Goal: Task Accomplishment & Management: Complete application form

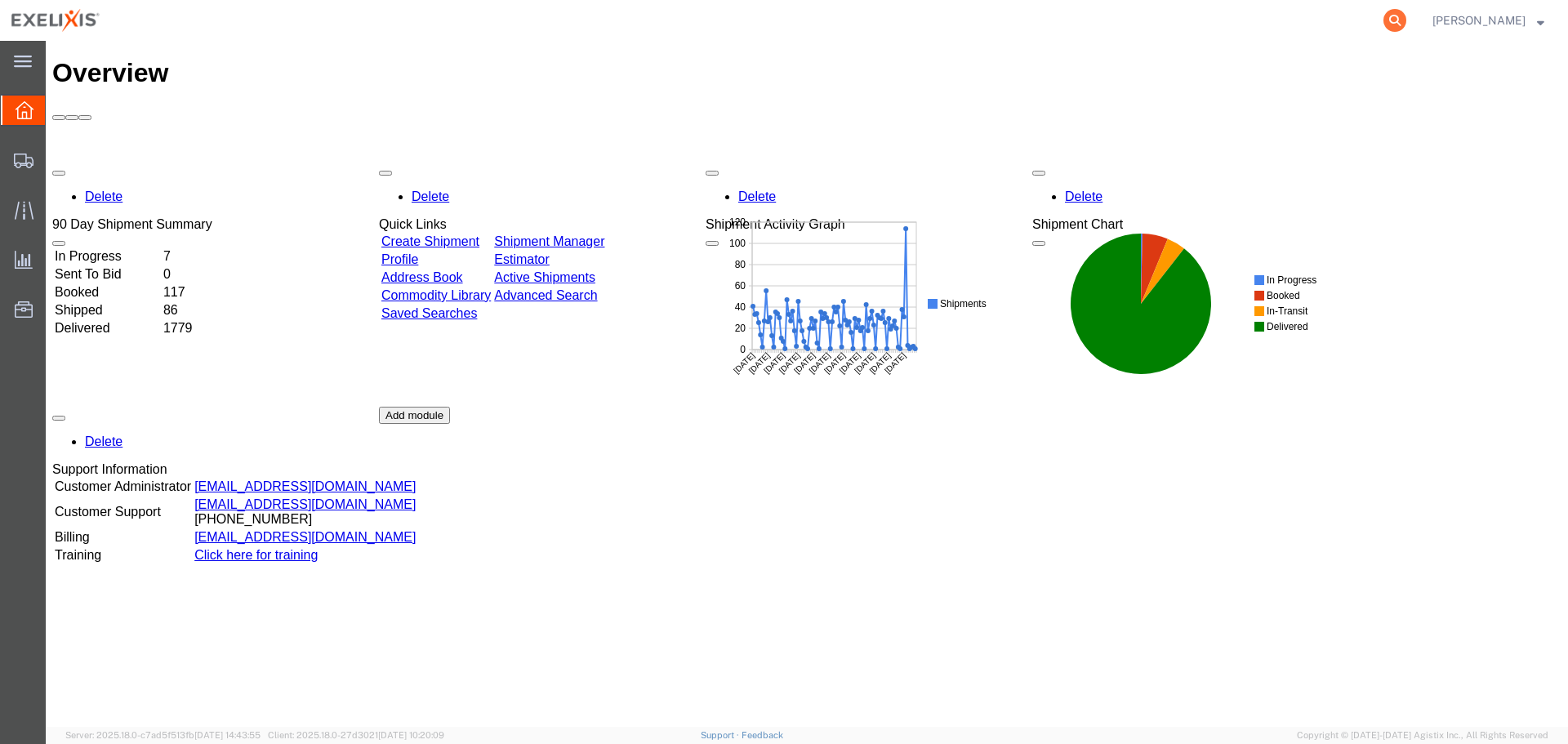
click at [1406, 14] on icon at bounding box center [1395, 21] width 23 height 23
click at [1256, 17] on input "search" at bounding box center [1136, 21] width 497 height 39
type input "T43801"
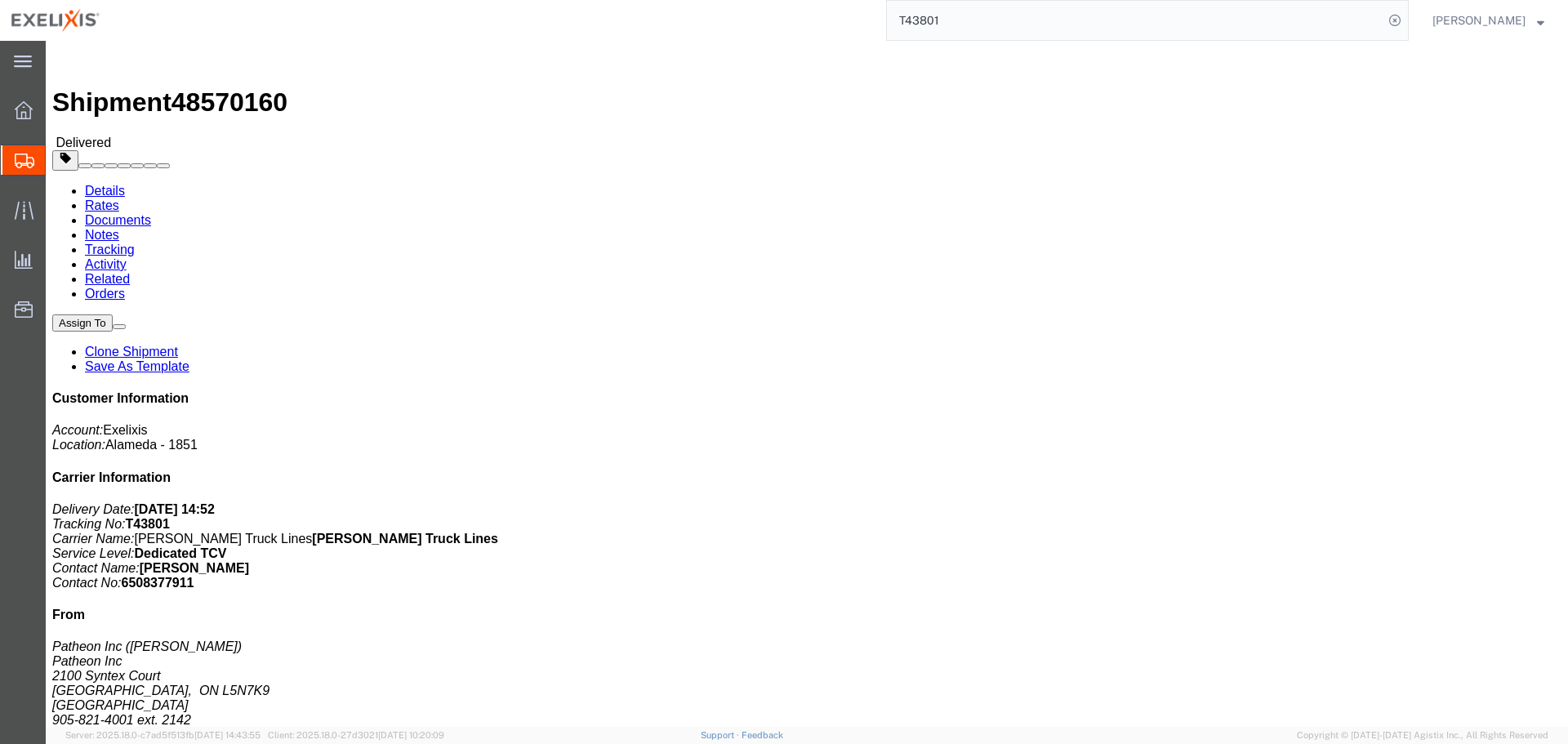
click link "Clone Shipment"
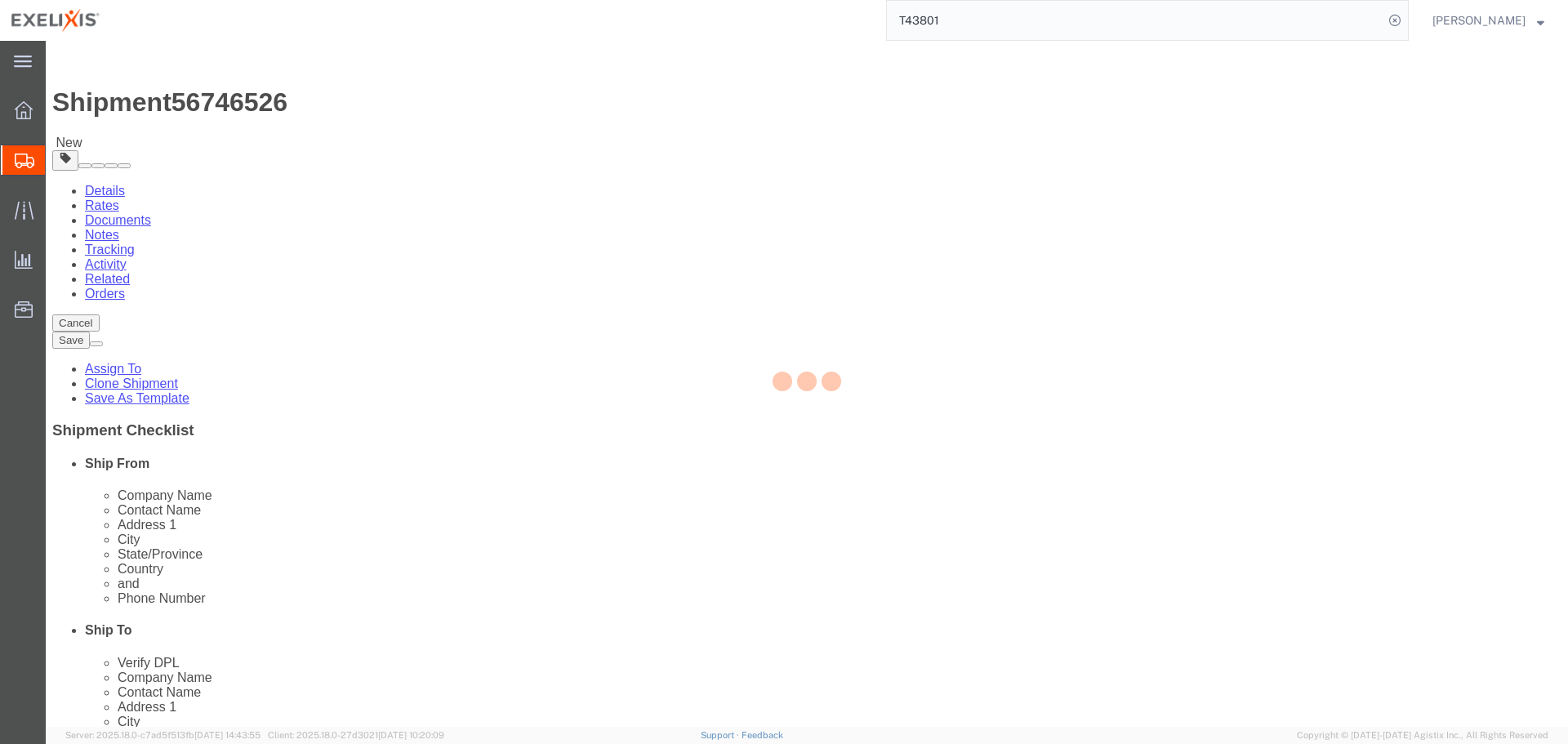
select select
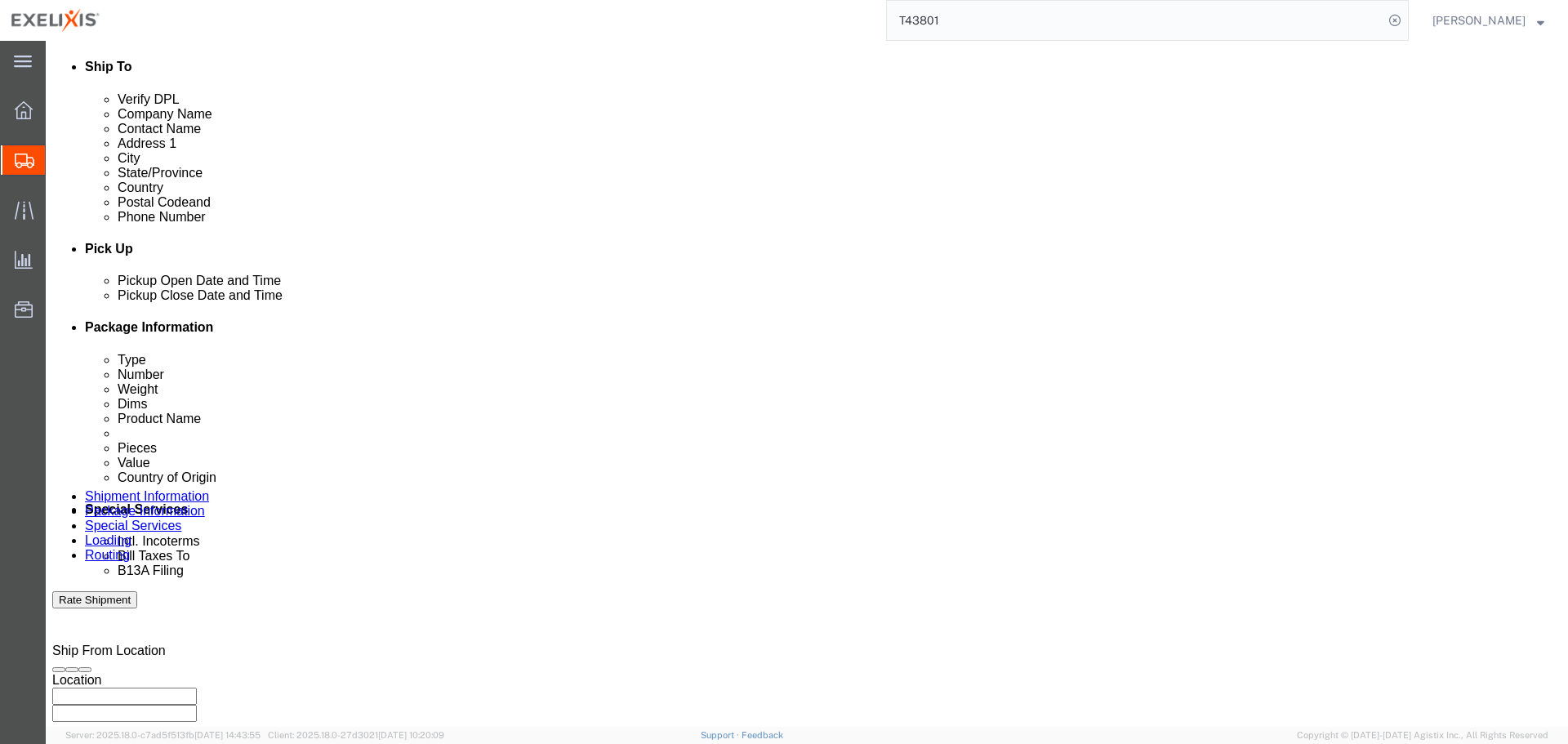
scroll to position [572, 0]
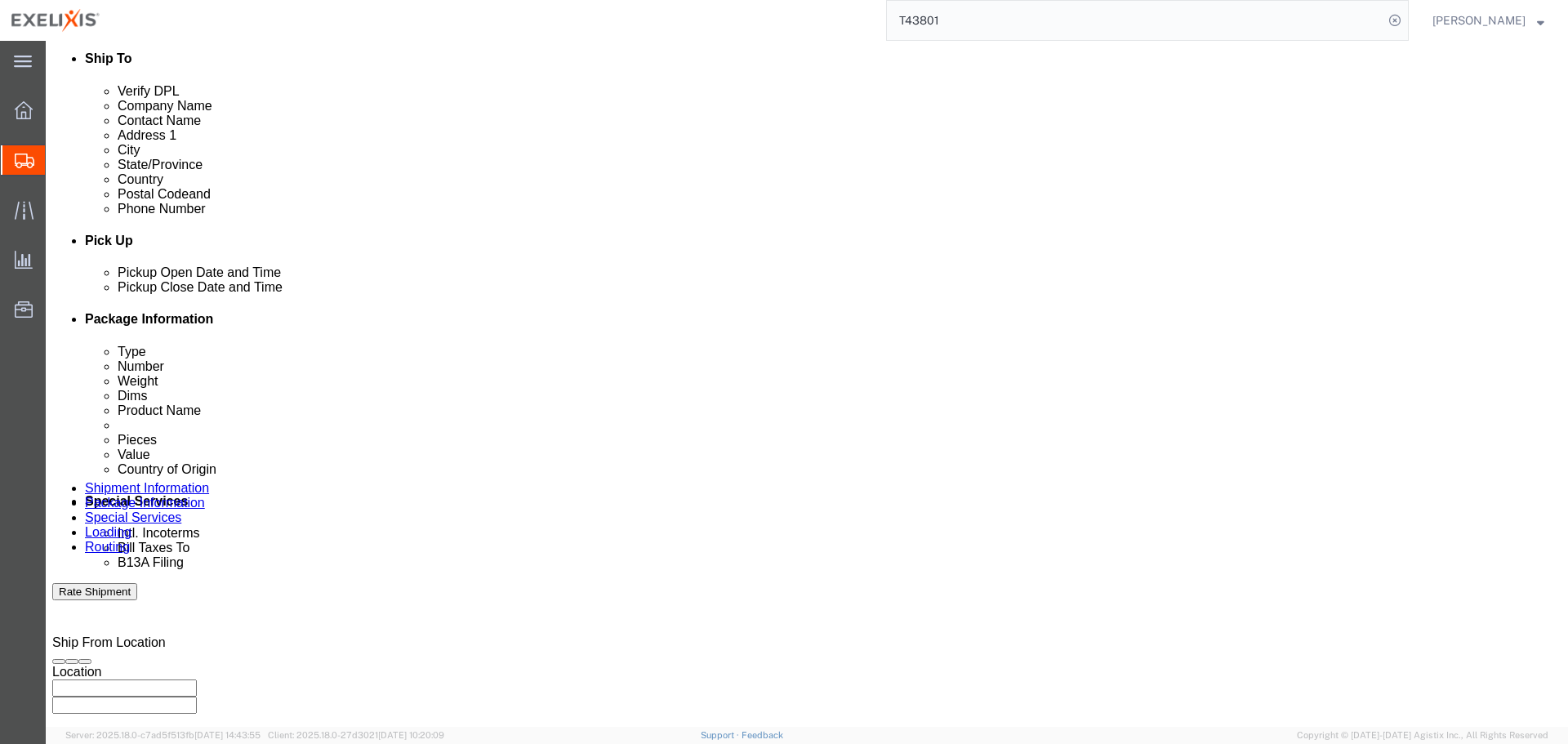
click div "Sep 08 2025 6:38 PM"
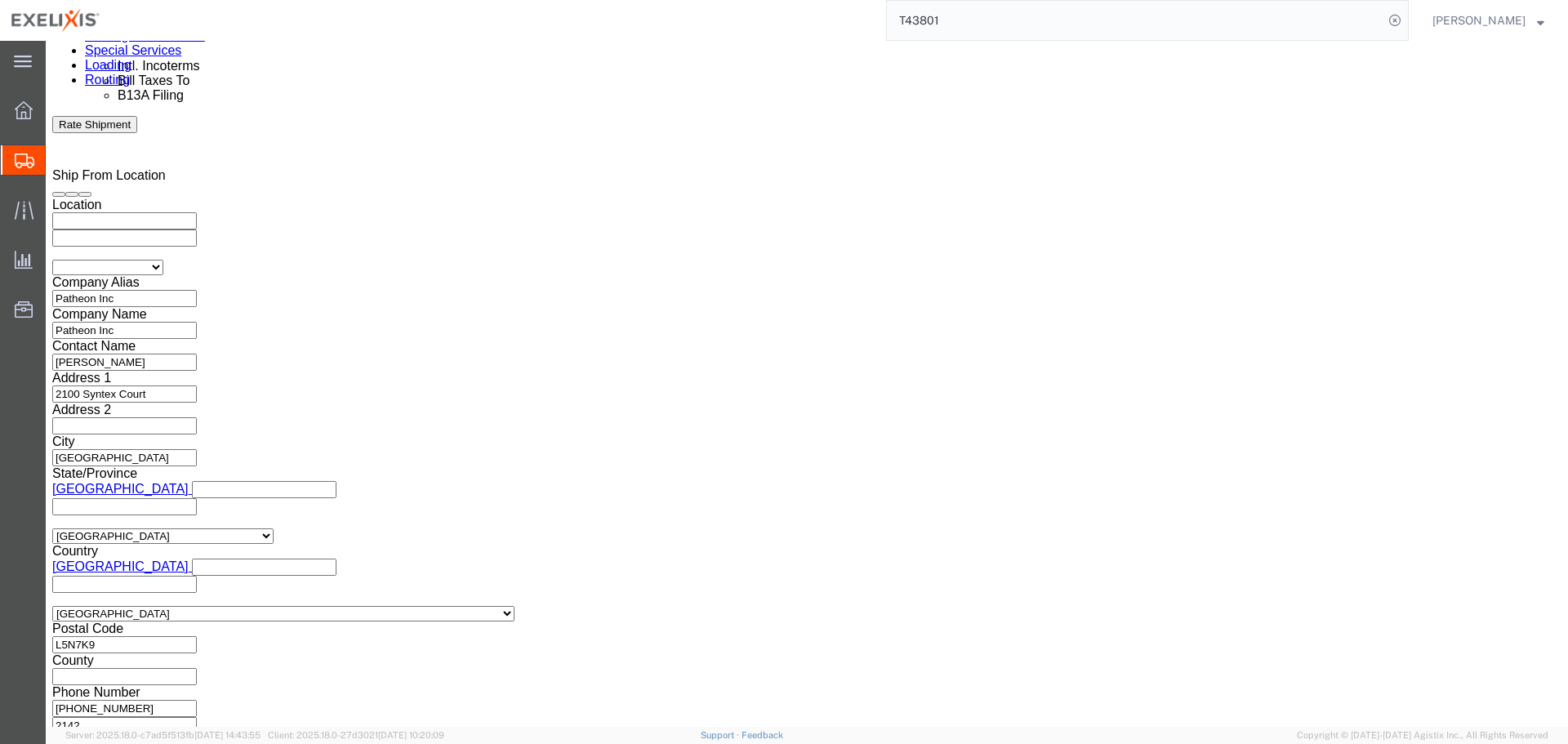
click input "6:38 PM"
drag, startPoint x: 165, startPoint y: 364, endPoint x: 23, endPoint y: 374, distance: 142.4
click body "Shipment 56746526 New Details Rates Documents Notes Tracking Activity Related O…"
type input "9:00 AM"
click div "Open Time 9:00 AM"
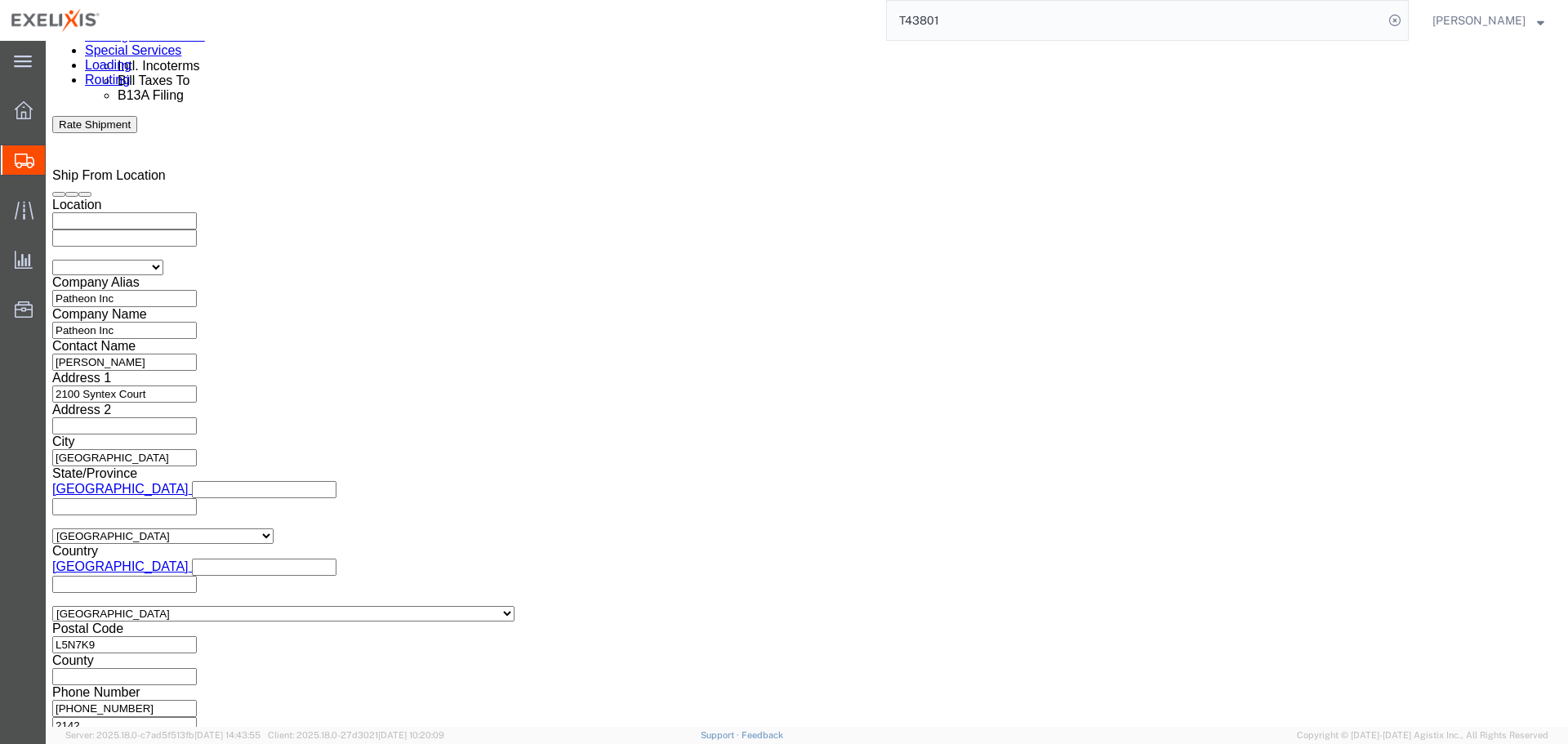
click button "Apply"
click input "CPNFM"
paste input "WHPV"
type input "CWHPV"
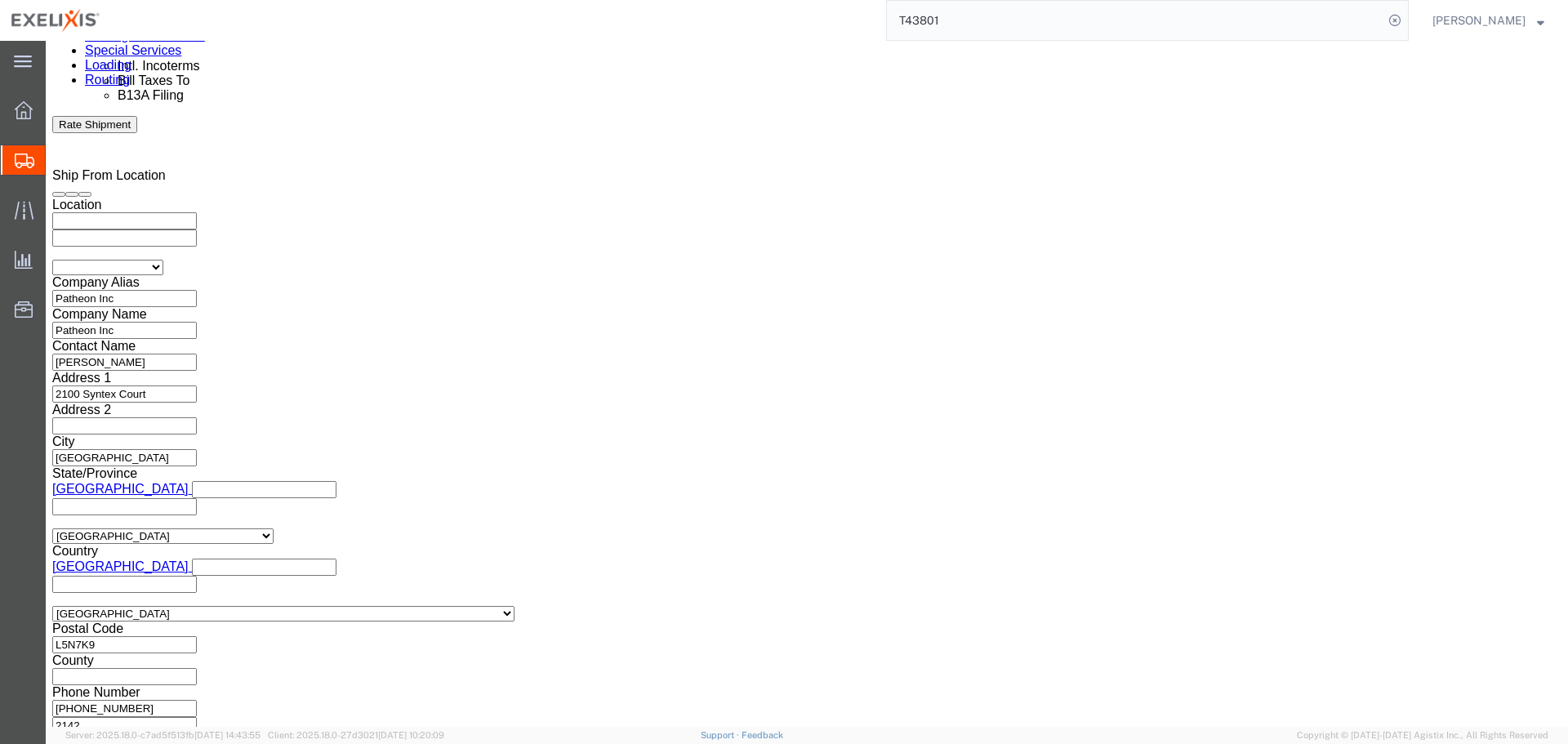
click button "button"
click icon "button"
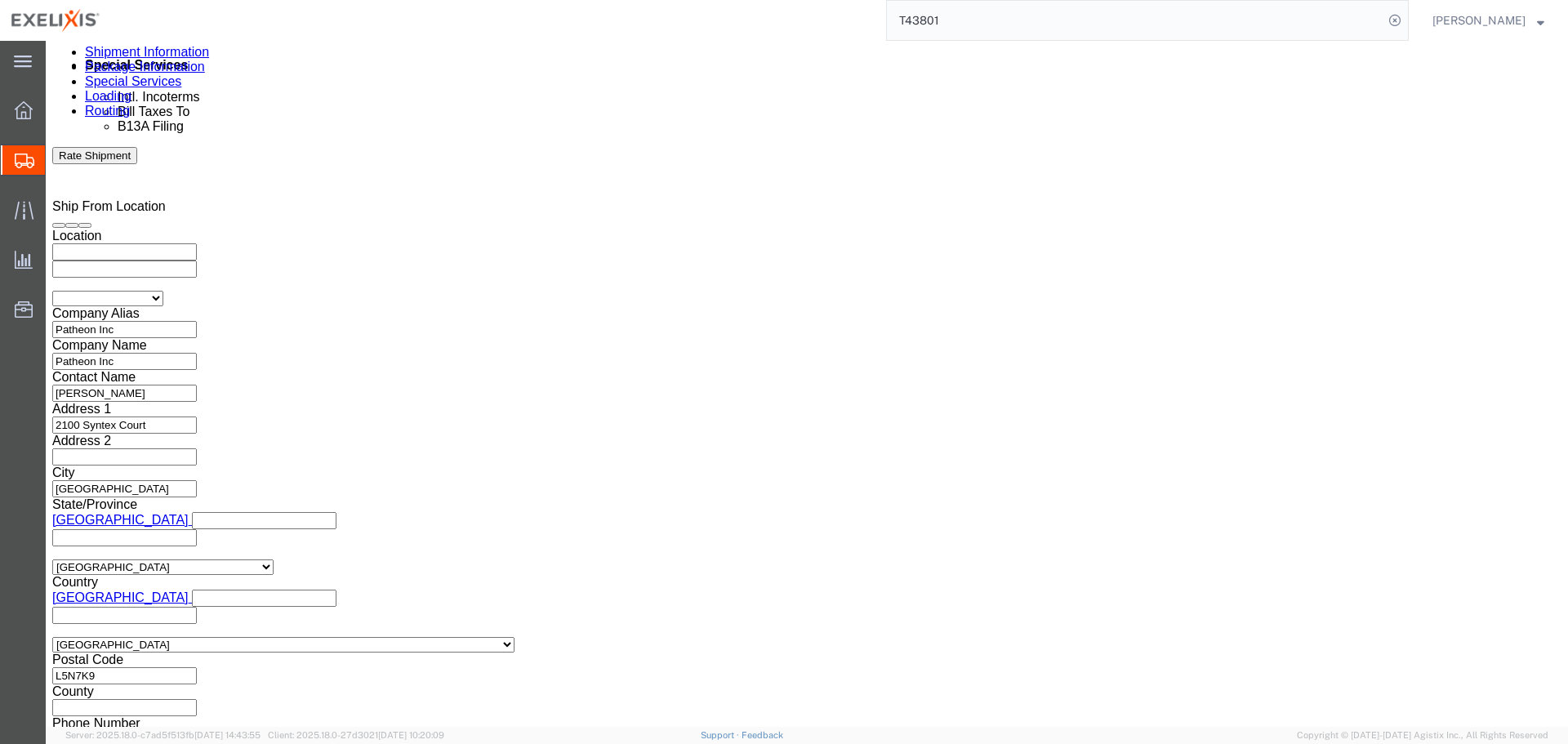
click icon "button"
click button "button"
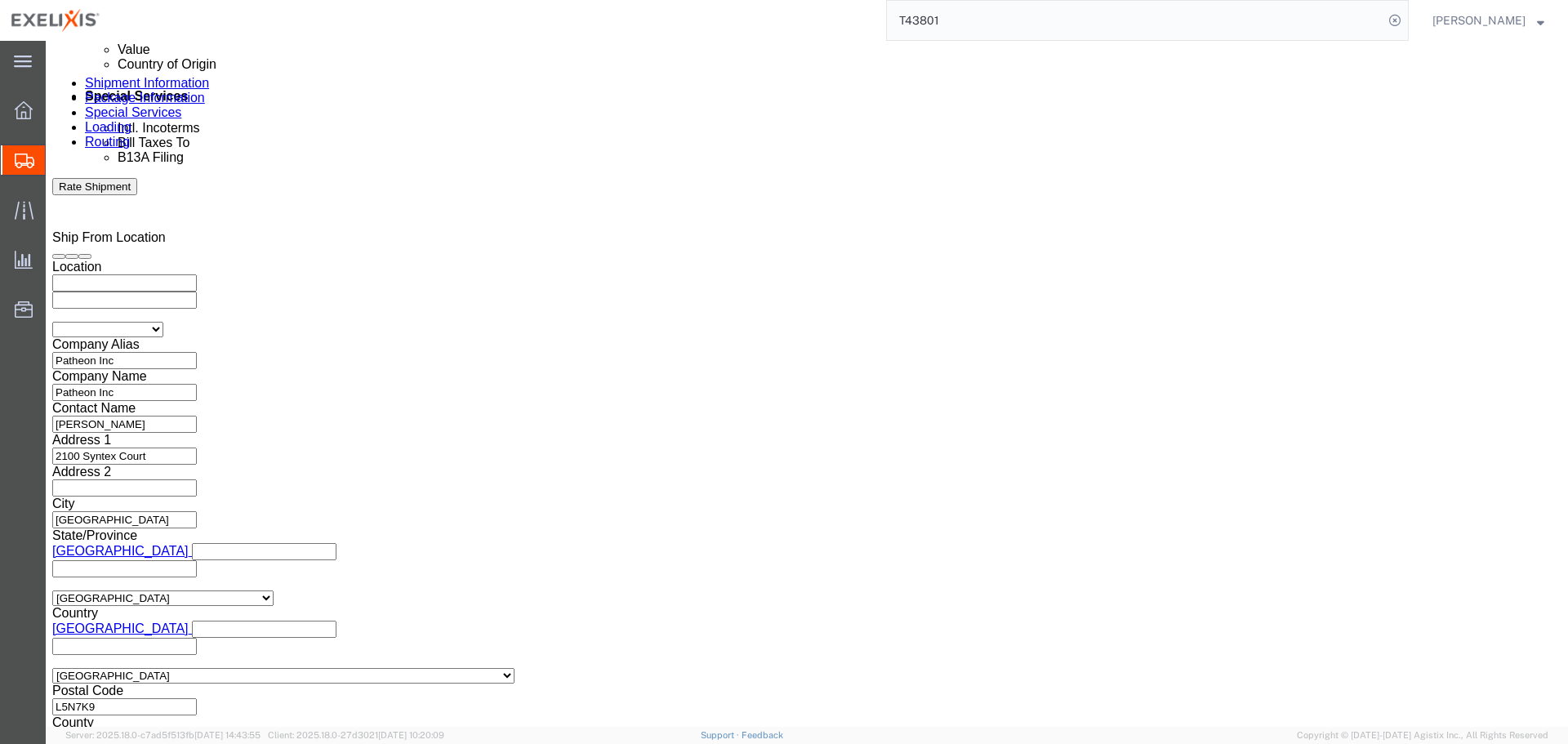
click icon "button"
click button "button"
click select "Select Account Type Activity ID Airline Appointment Number ASN Batch Request # …"
click button "Add reference"
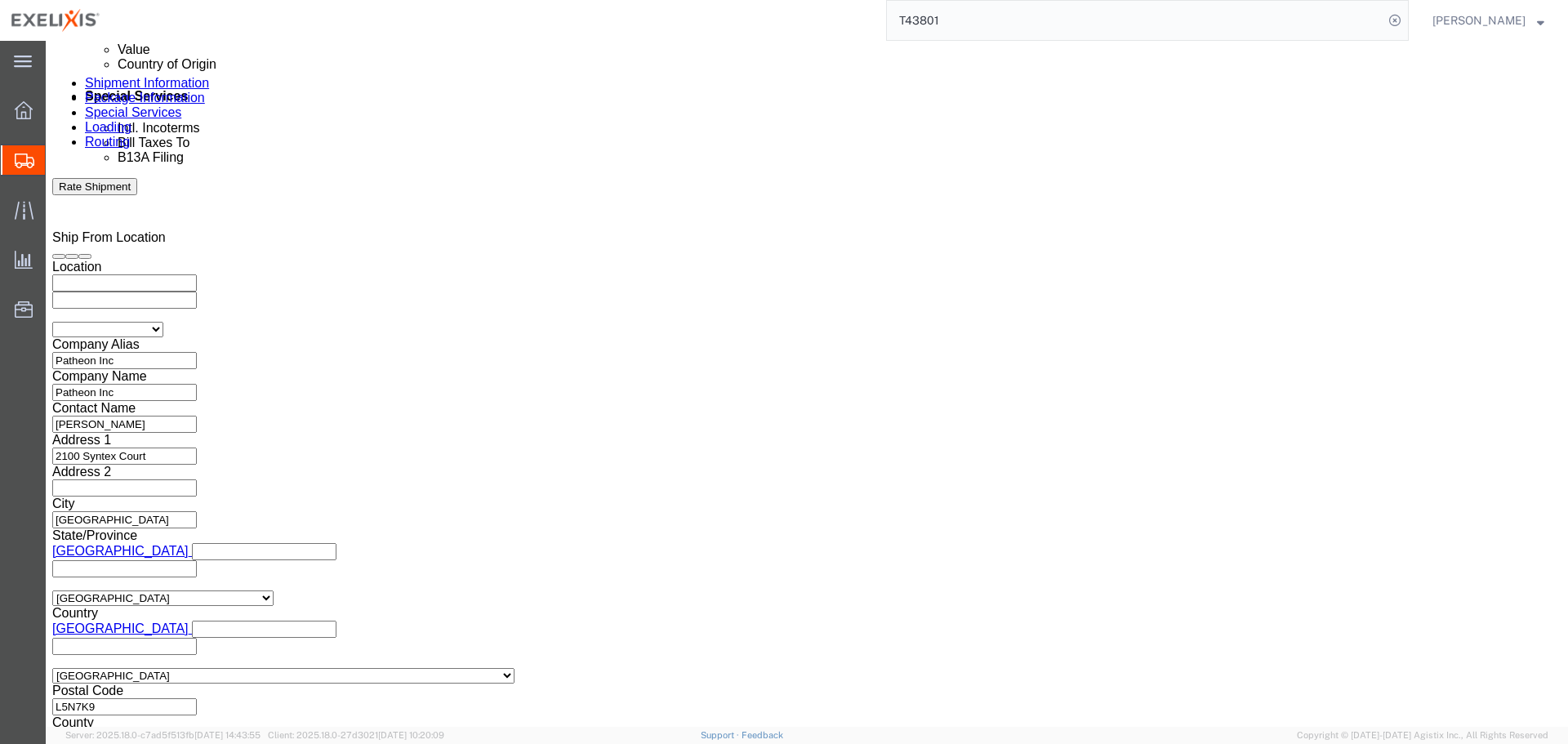
click select "Select Account Type Activity ID Airline Appointment Number ASN Batch Request # …"
select select "ACTYP"
click select "Select Account Type Activity ID Airline Appointment Number ASN Batch Request # …"
click input "text"
type input "Purchase Order"
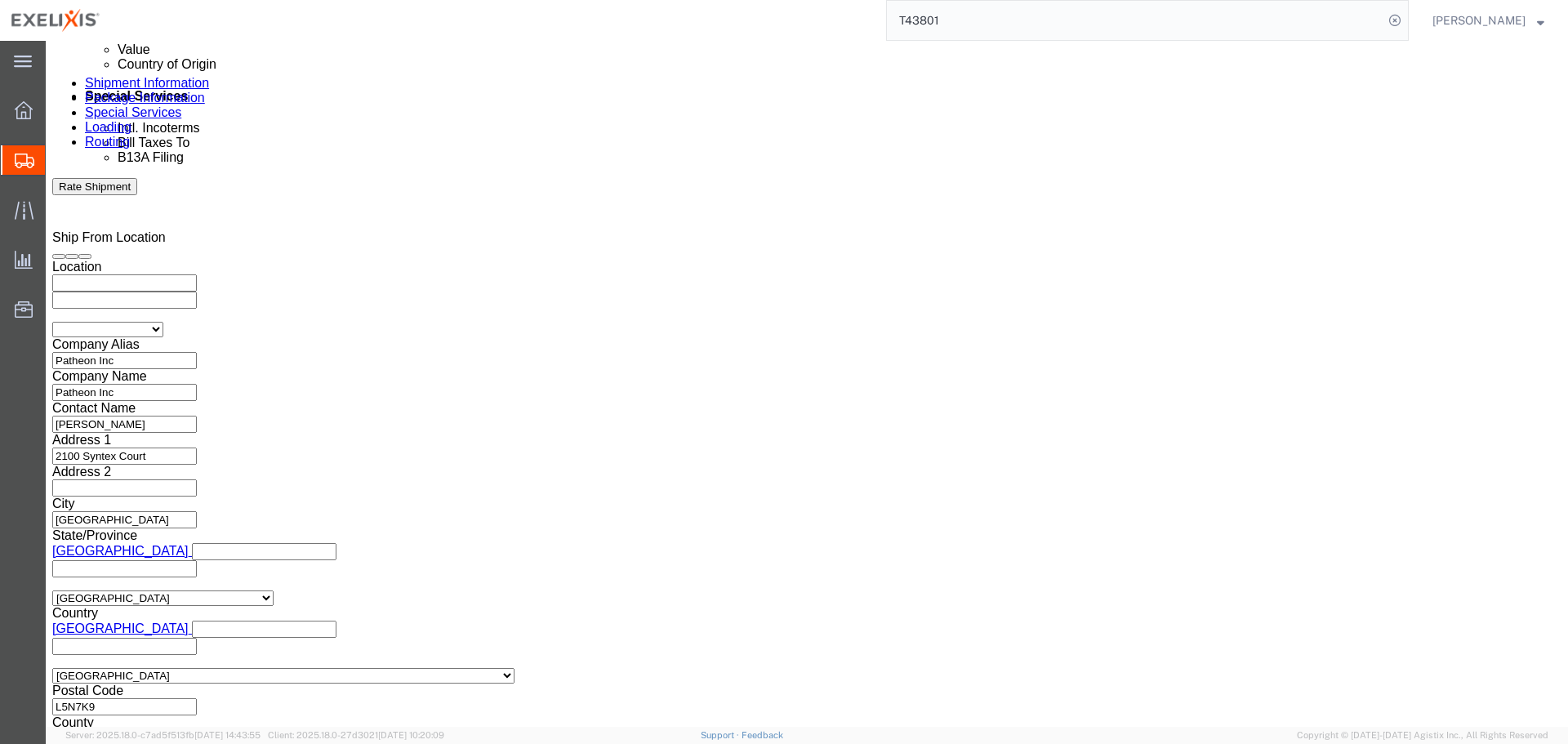
click button "Add reference"
click select "Select Account Type Activity ID Airline Appointment Number ASN Batch Request # …"
select select "LOT"
click select "Select Account Type Activity ID Airline Appointment Number ASN Batch Request # …"
paste input "CWHPV"
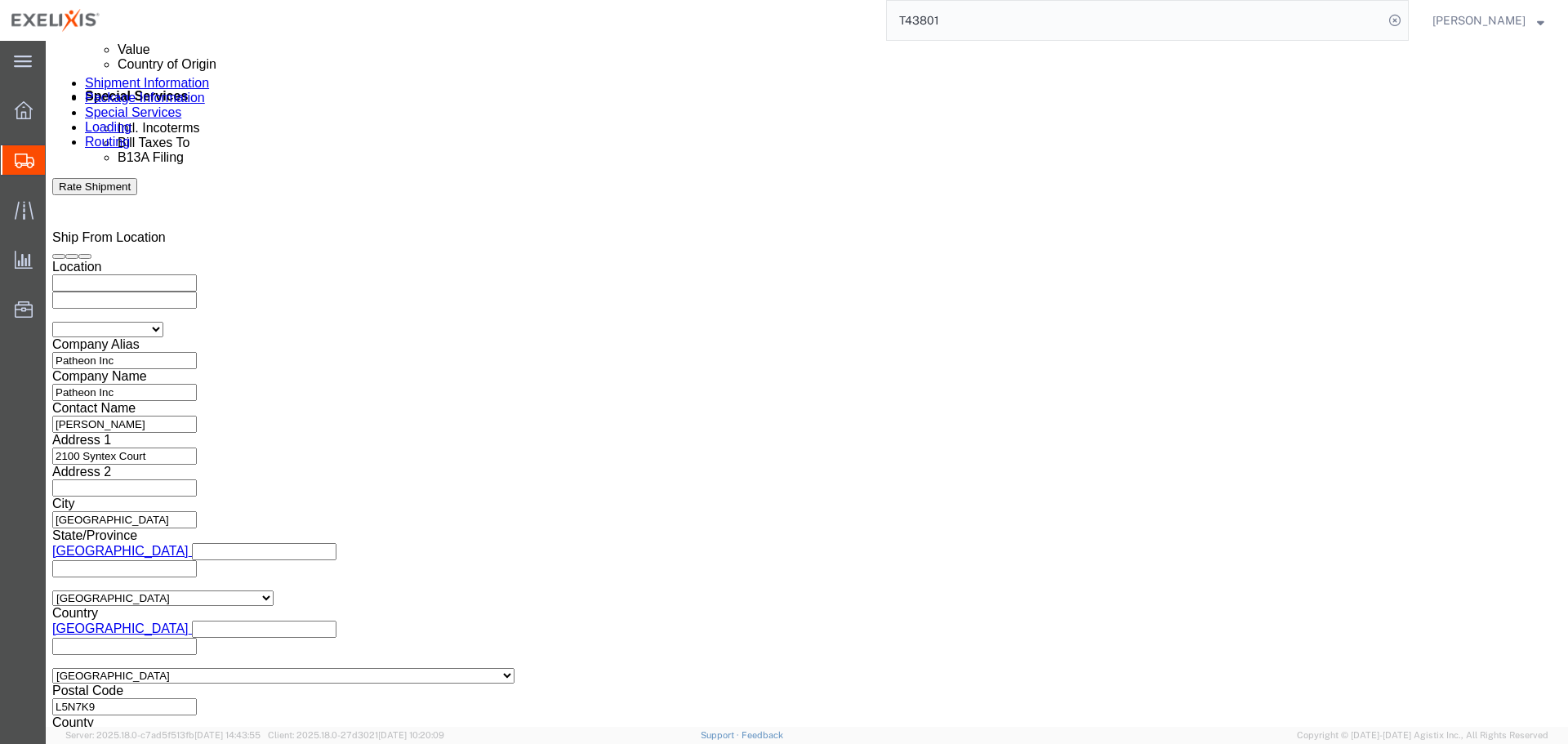
type input "CWHPV"
click select "Select Air Less than Truckload Multi-Leg Ocean Freight Rail Small Parcel Truckl…"
select select "TL"
click select "Select Air Less than Truckload Multi-Leg Ocean Freight Rail Small Parcel Truckl…"
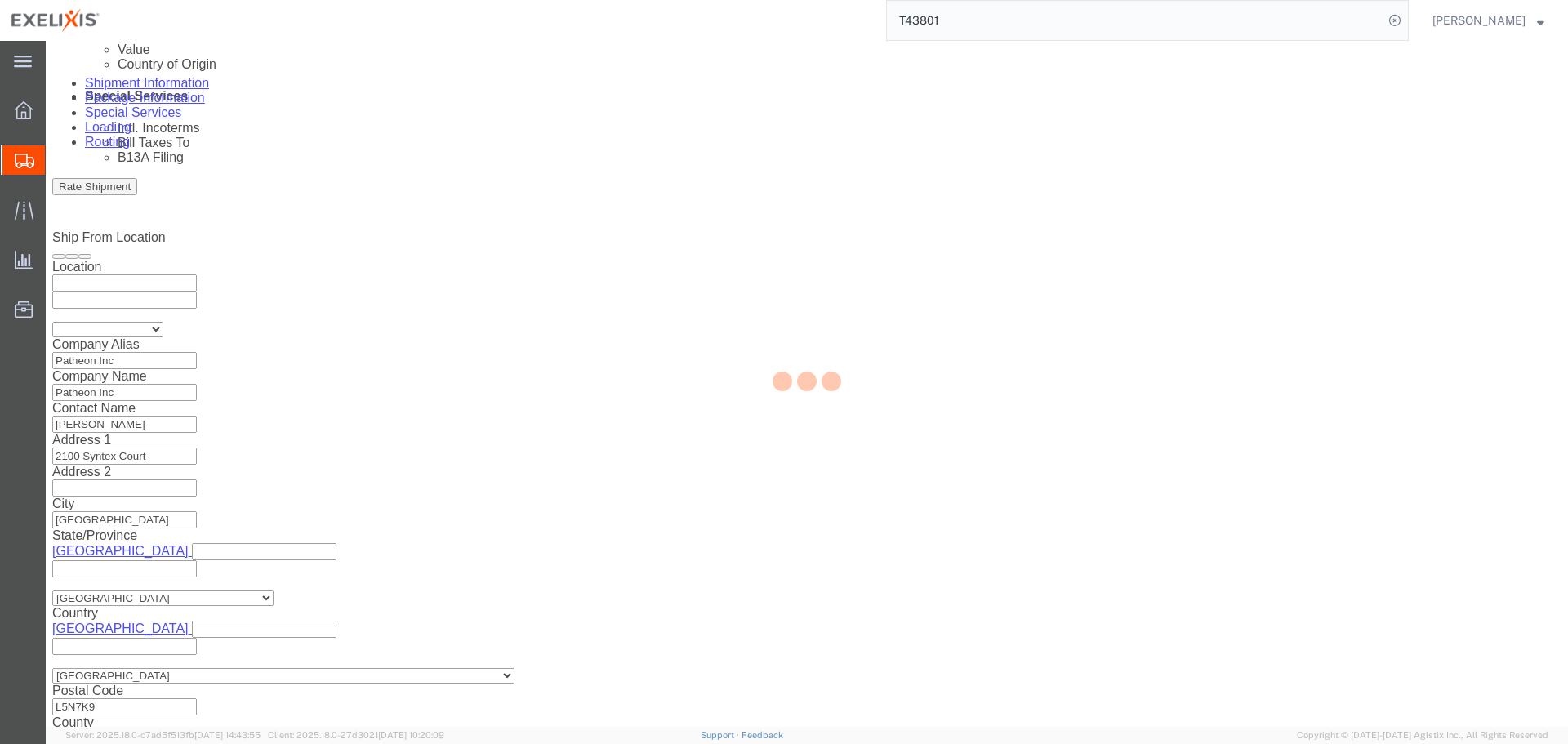
select select
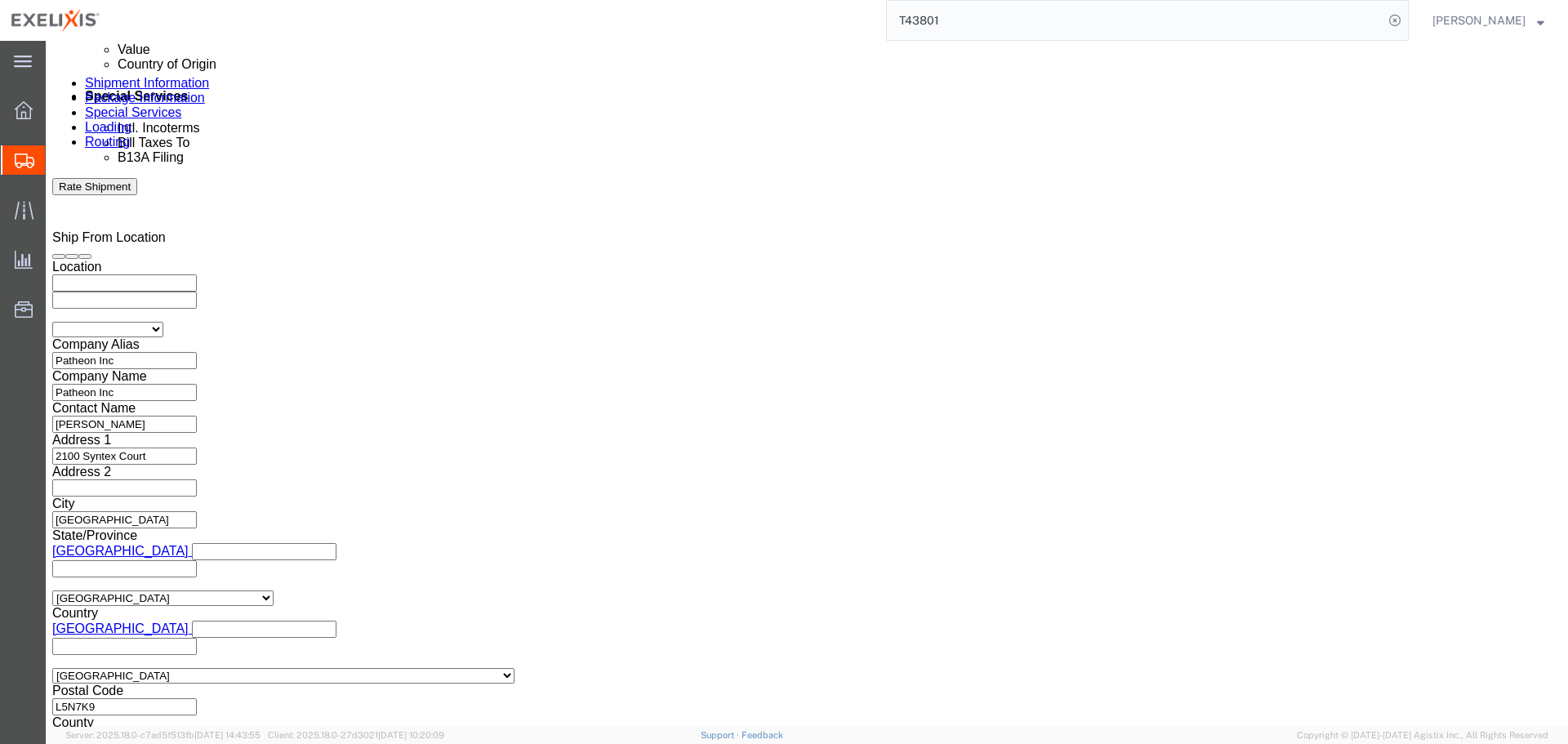
click select "Select 1-Ton (PSS) 10 Wheel 10 Yard Dump Truck 20 Yard Dump Truck Bobtail Botto…"
click div "Leg 1 Mode Select Air Less than Truckload Multi-Leg Ocean Freight Rail Small Pa…"
click select "Select Air Less than Truckload Multi-Leg Ocean Freight Rail Small Parcel Truckl…"
select select "LTL"
click select "Select Air Less than Truckload Multi-Leg Ocean Freight Rail Small Parcel Truckl…"
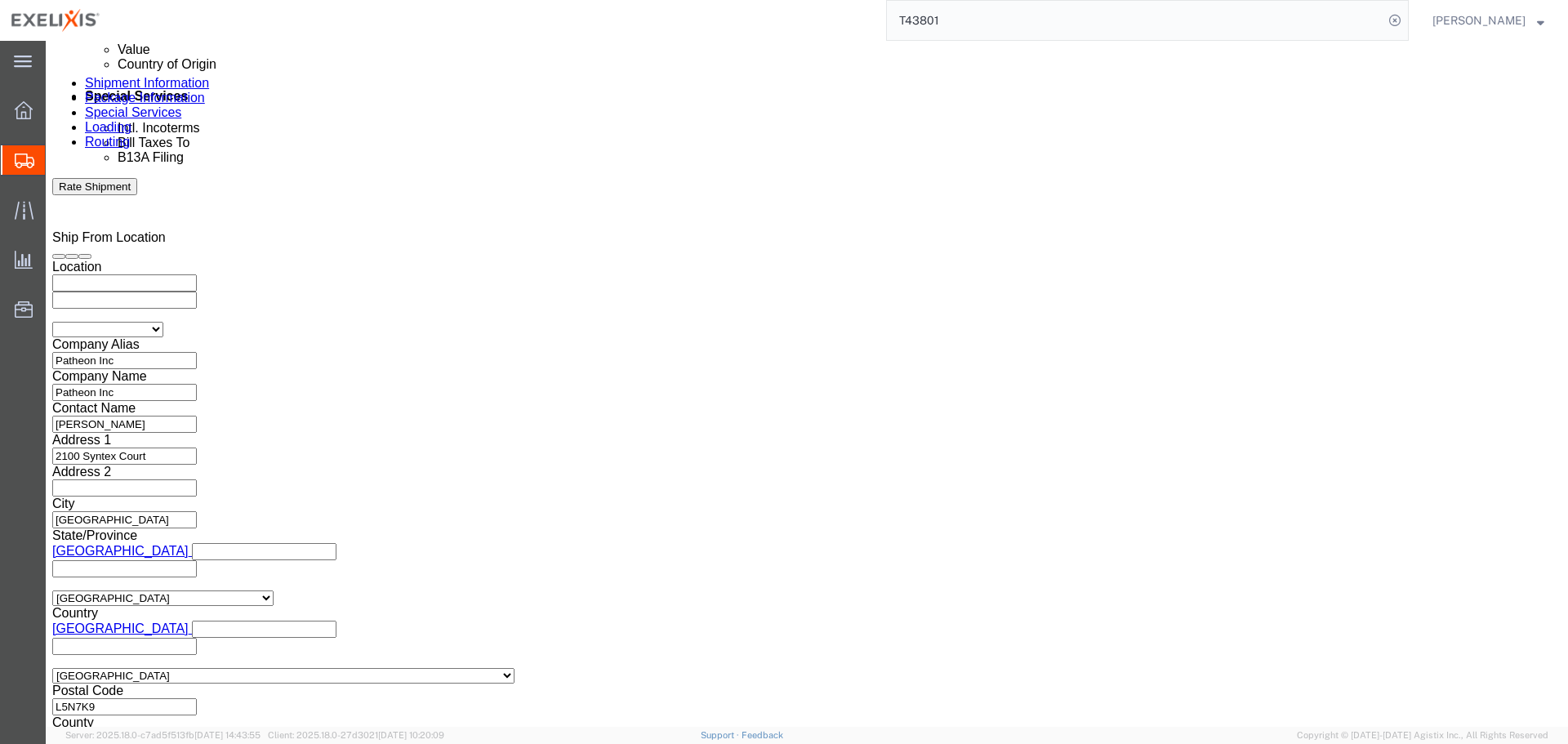
click button "Continue"
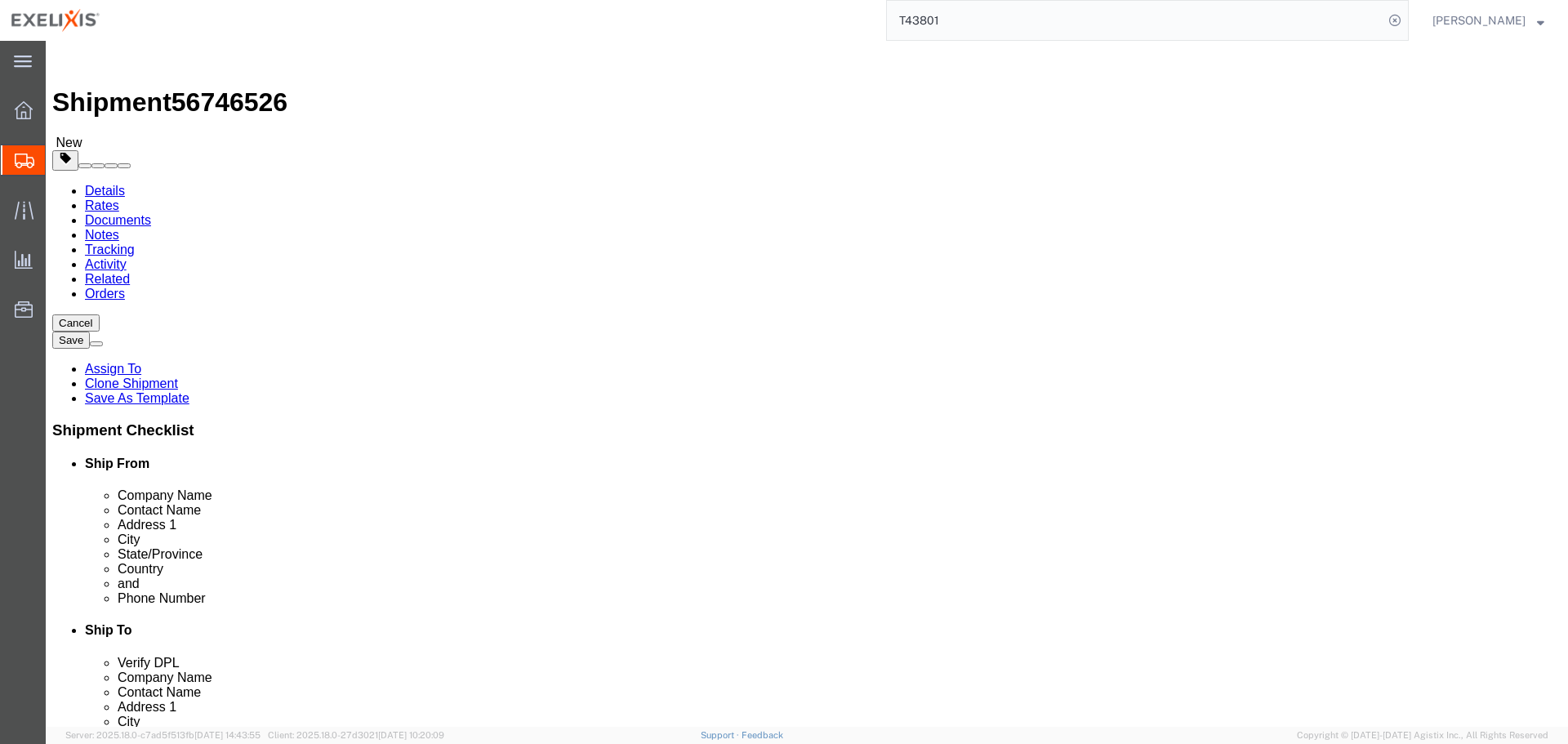
click icon
click link "Delete this content"
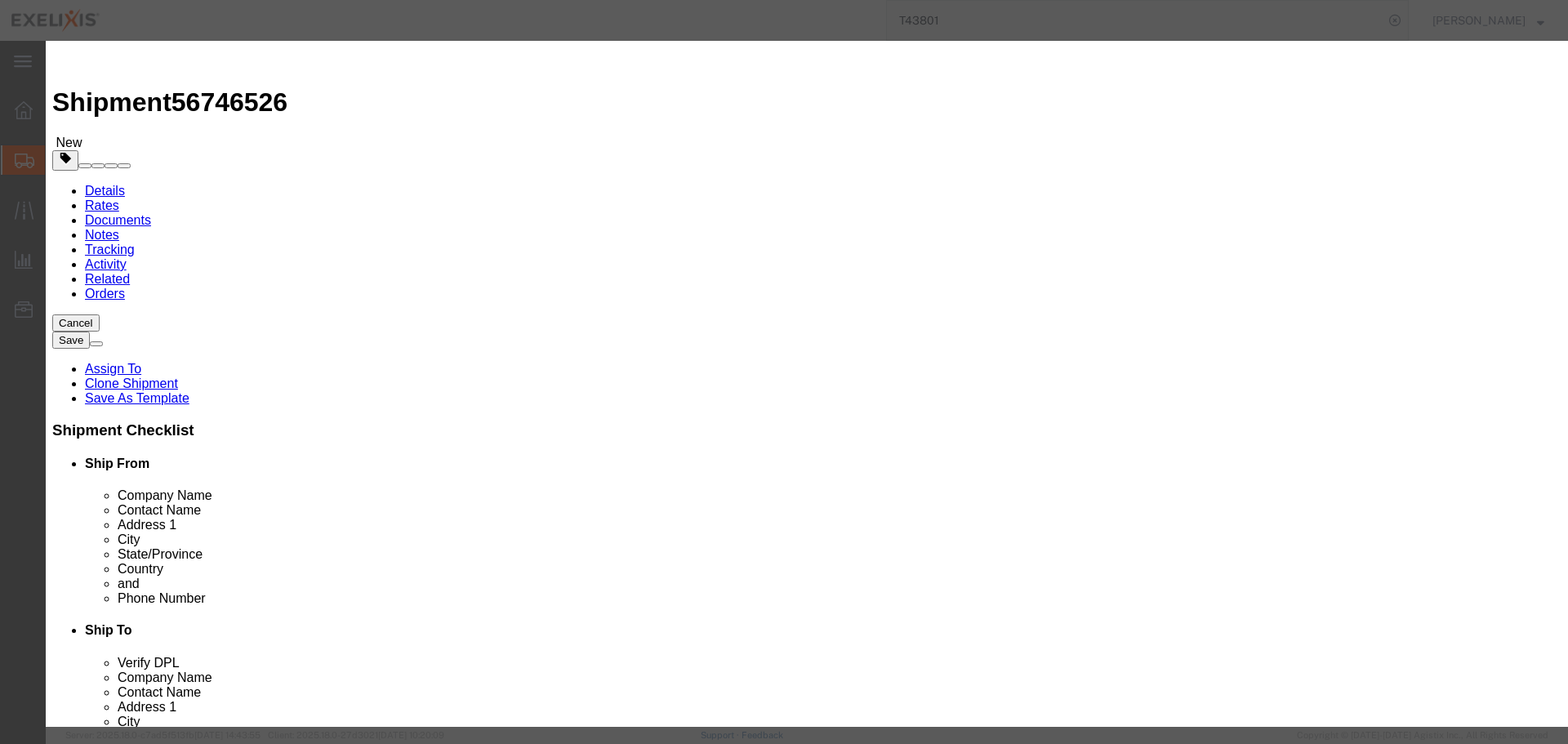
click button "Yes"
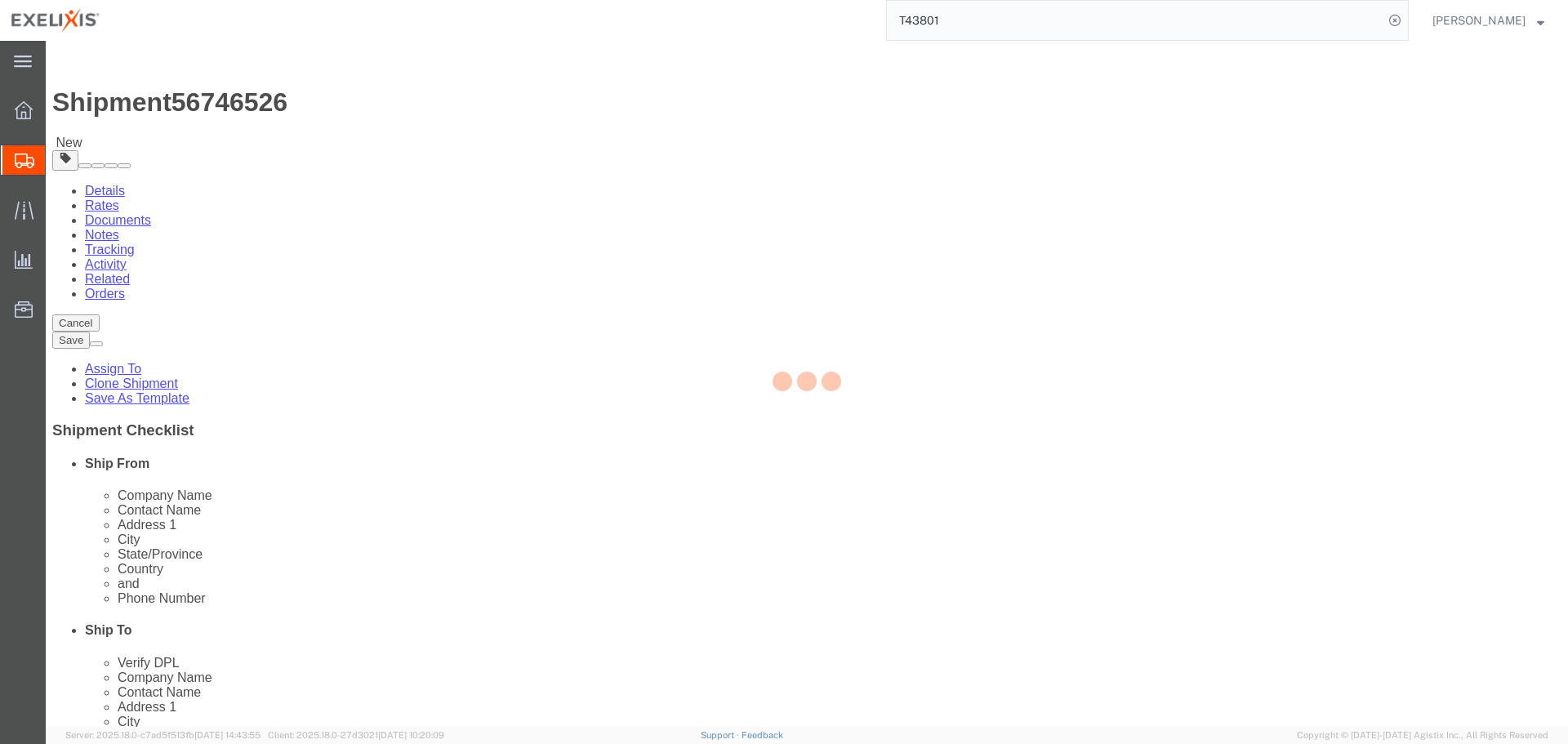
select select "PSNS"
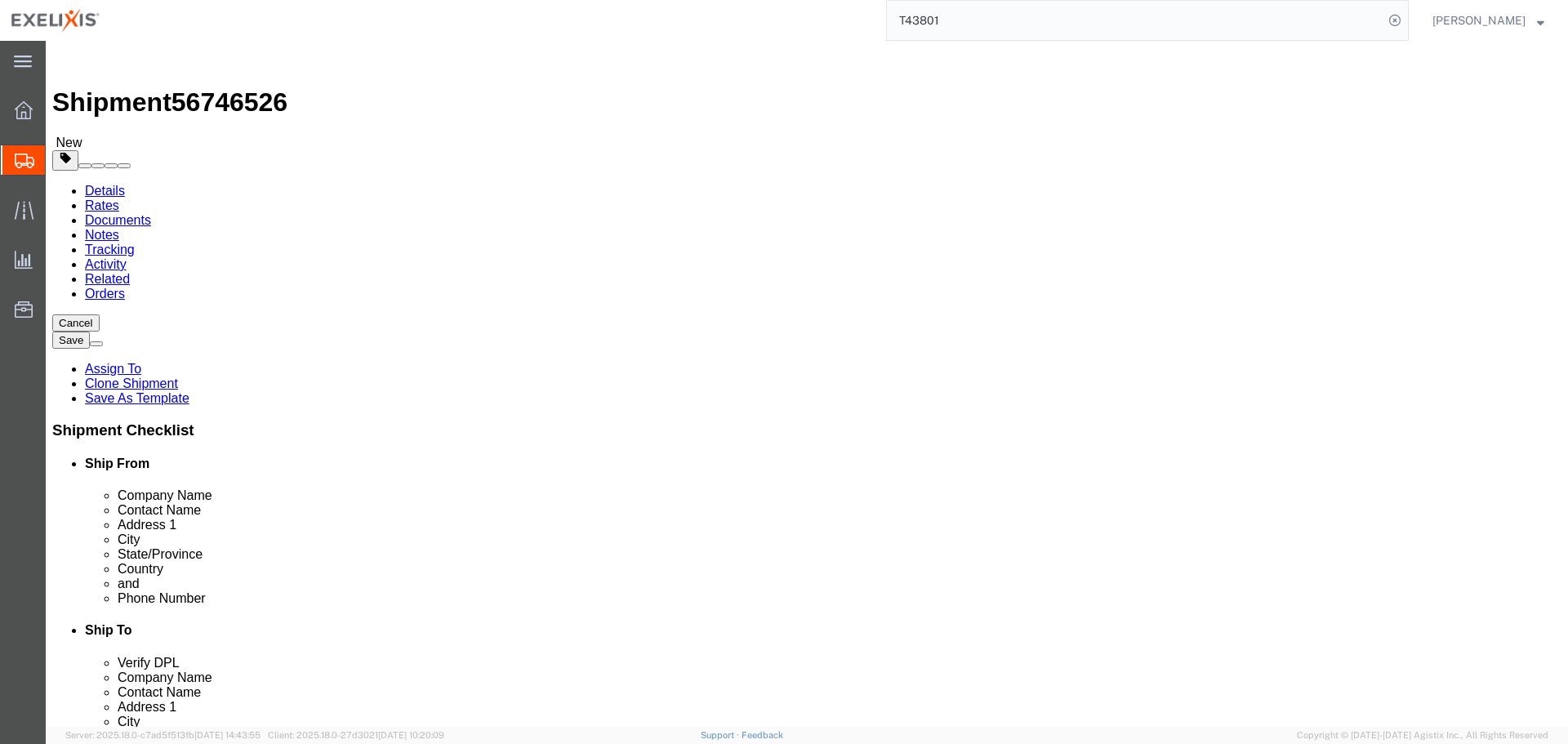
click link "Delete this content"
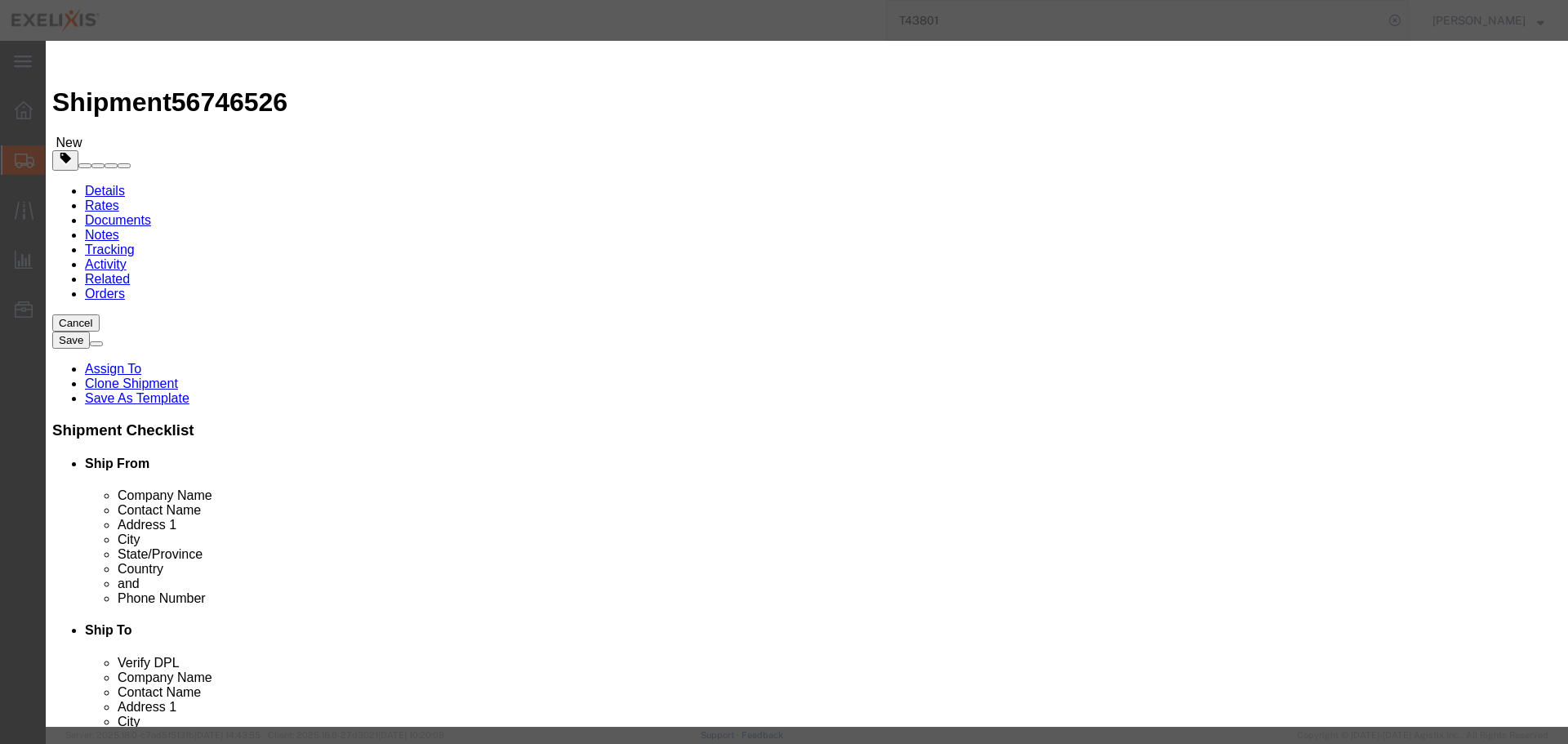
click button "Yes"
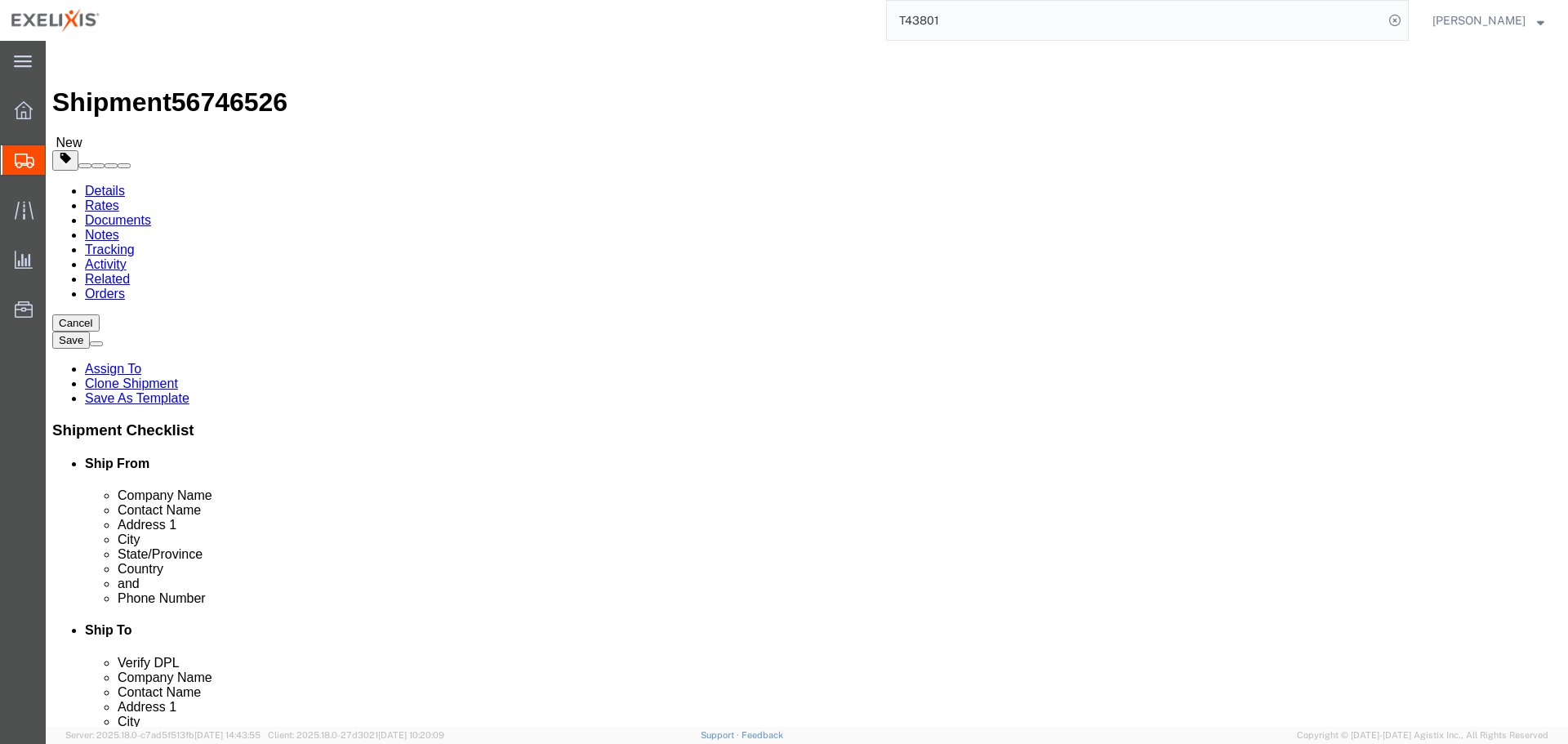
select select "PSNS"
click link "Delete this content"
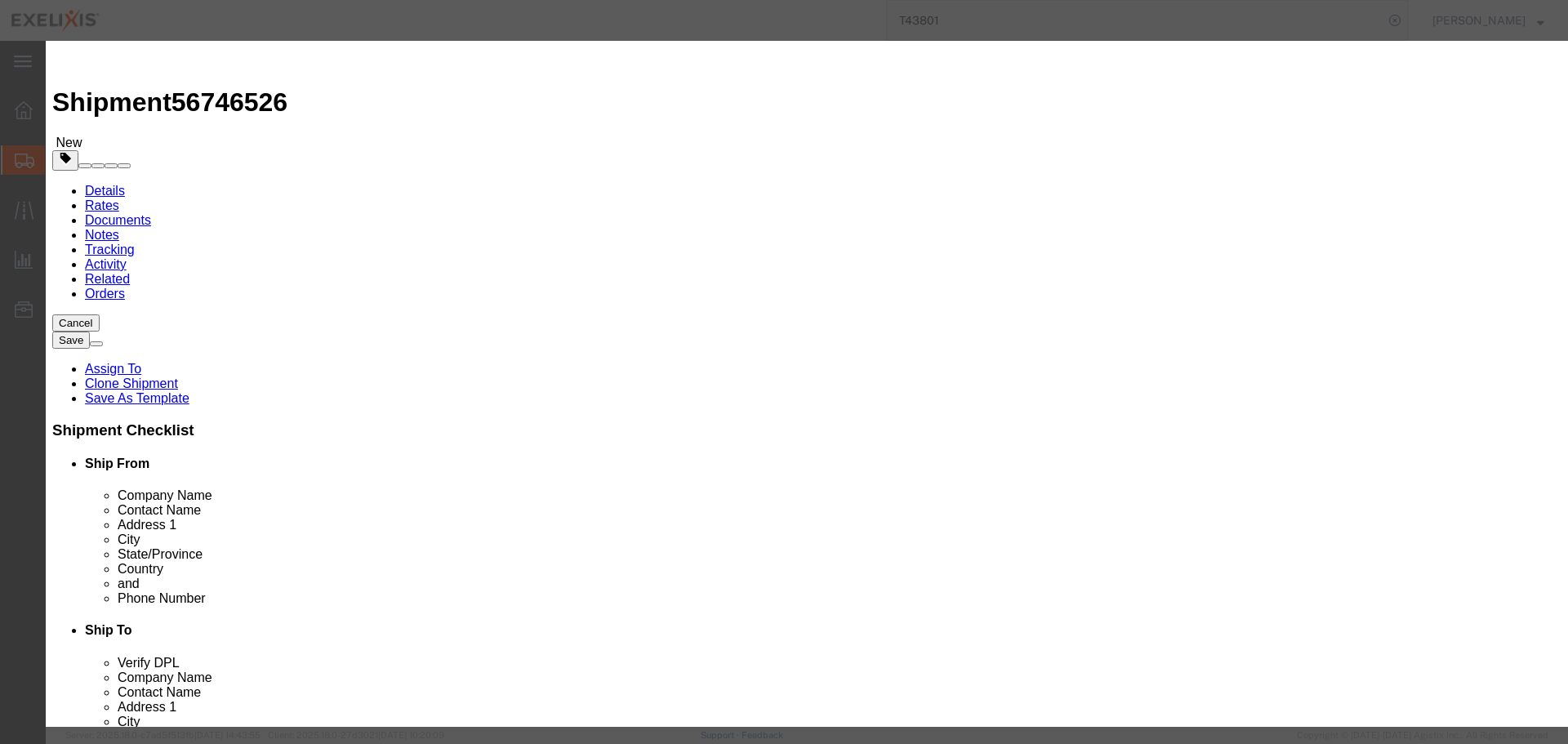
click button "Yes"
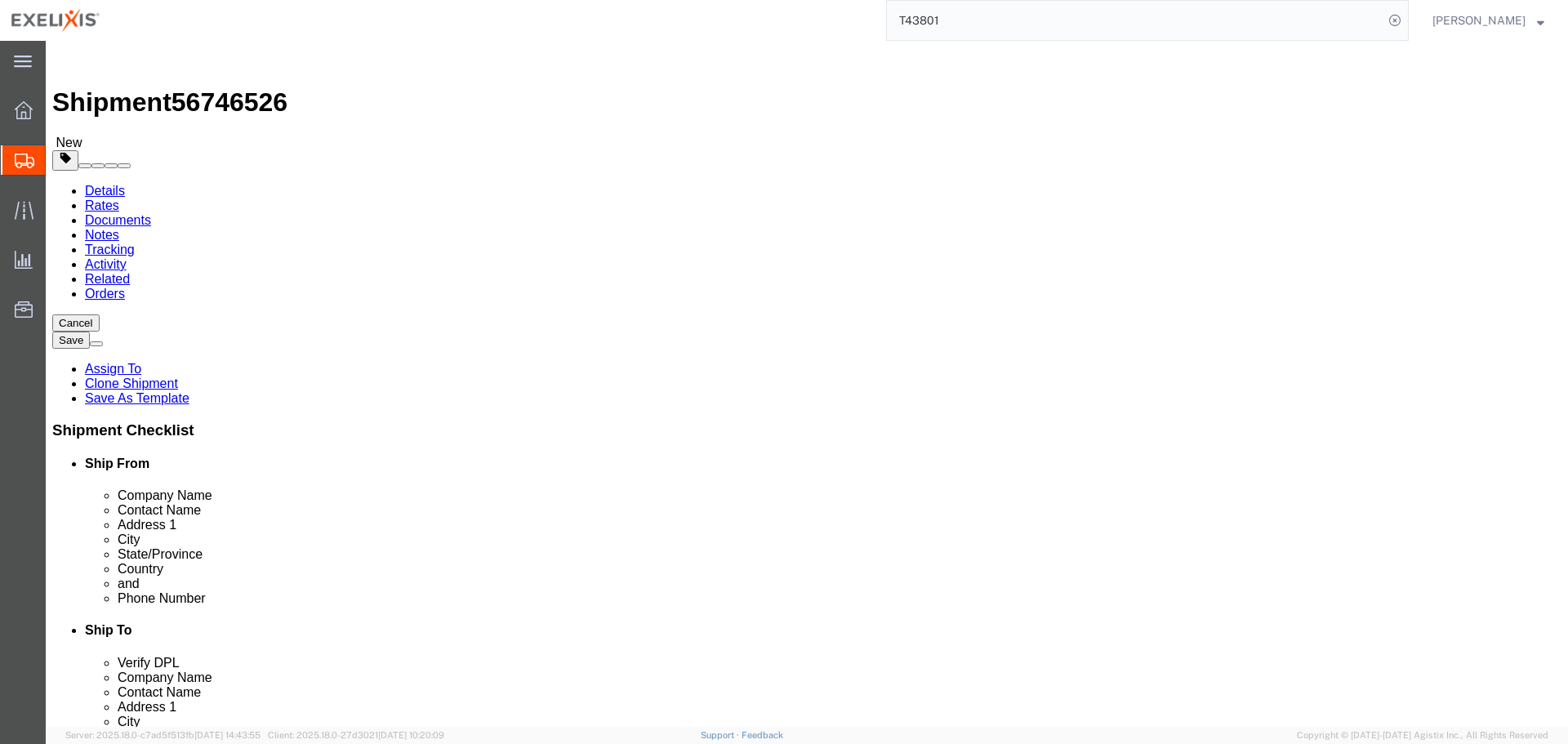
select select "PSNS"
drag, startPoint x: 257, startPoint y: 326, endPoint x: 166, endPoint y: 339, distance: 91.9
click div "Package Type Select BCK Boxes BIOSYSTEM I BIOSYSTEM II BIOSYSTEM III Bale(s) Ba…"
type input "231"
drag, startPoint x: 262, startPoint y: 359, endPoint x: 178, endPoint y: 378, distance: 86.1
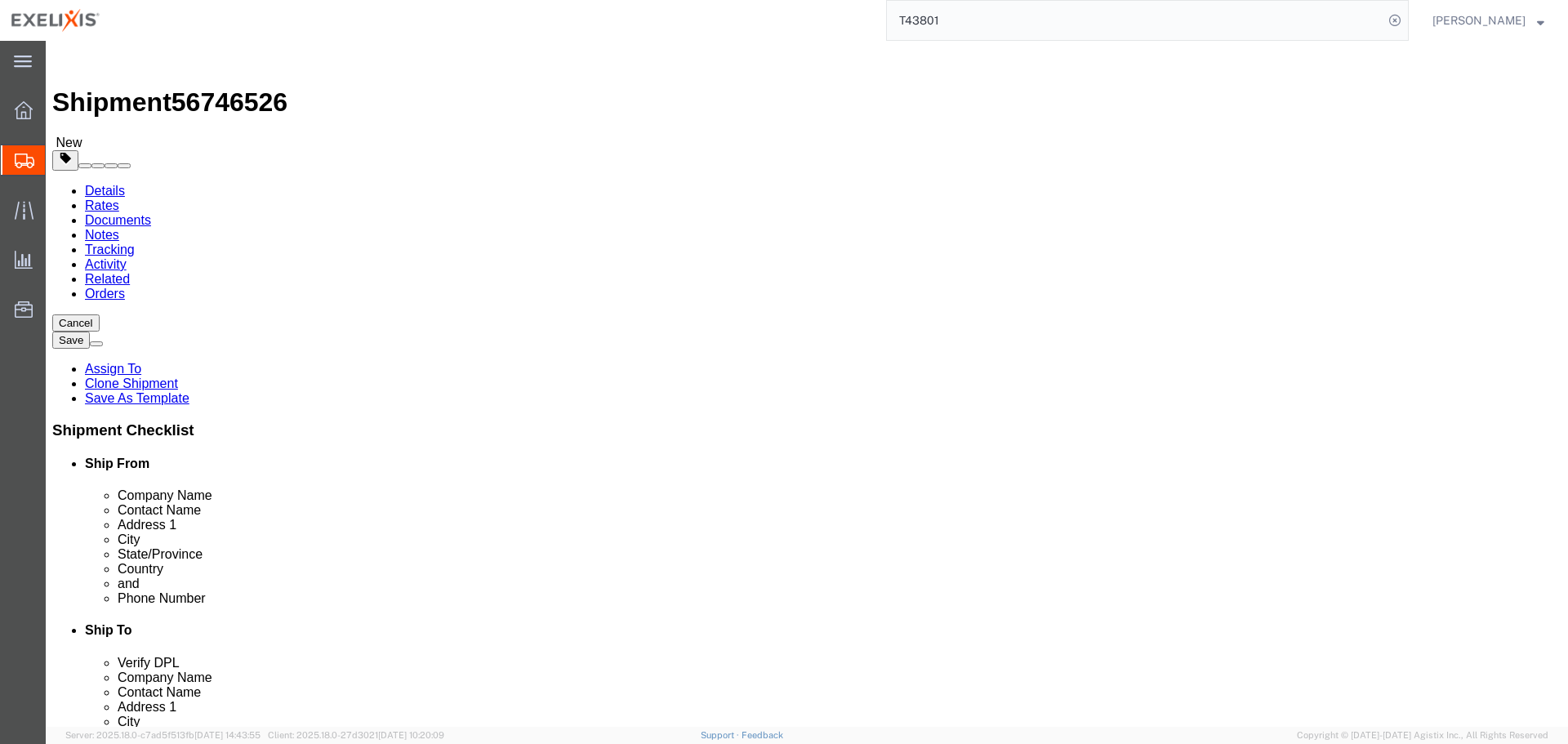
click div "Package Type Select BCK Boxes BIOSYSTEM I BIOSYSTEM II BIOSYSTEM III Bale(s) Ba…"
drag, startPoint x: 273, startPoint y: 379, endPoint x: 209, endPoint y: 388, distance: 64.6
click div "Length 48.00 x Width 40.00 x Height 48.00 Select cm ft in"
click div "Package Type Select BCK Boxes BIOSYSTEM I BIOSYSTEM II BIOSYSTEM III Bale(s) Ba…"
drag, startPoint x: 227, startPoint y: 350, endPoint x: 177, endPoint y: 365, distance: 52.2
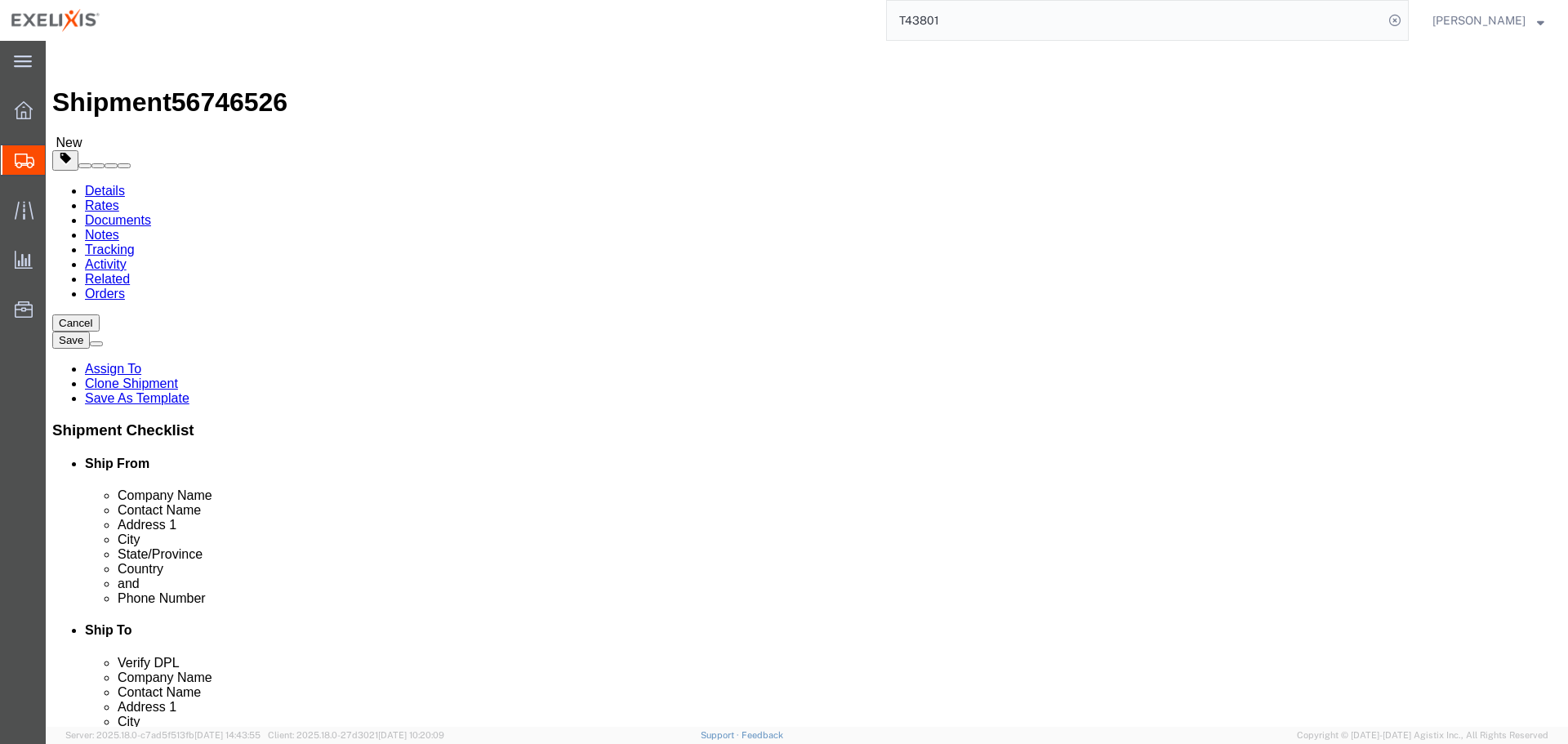
click div "Number Number of packages of specified package type and dimensions 5"
drag, startPoint x: 251, startPoint y: 359, endPoint x: 134, endPoint y: 378, distance: 118.5
click div "Package Type Select BCK Boxes BIOSYSTEM I BIOSYSTEM II BIOSYSTEM III Bale(s) Ba…"
type input "4"
click div "4"
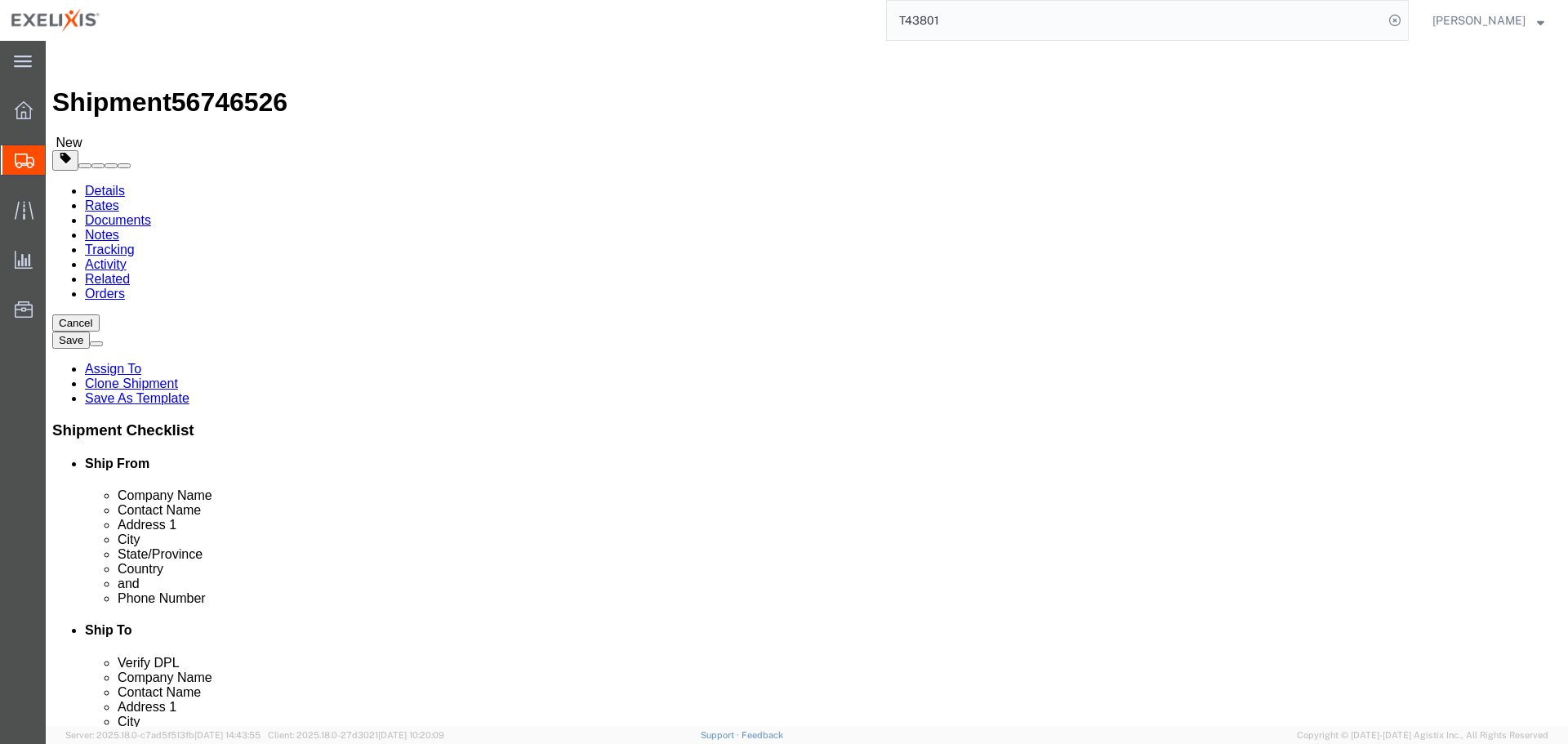
click div "4 x Pallet(s) Standard (Not Stackable) Package Type Select BCK Boxes BIOSYSTEM …"
click button "Cancel"
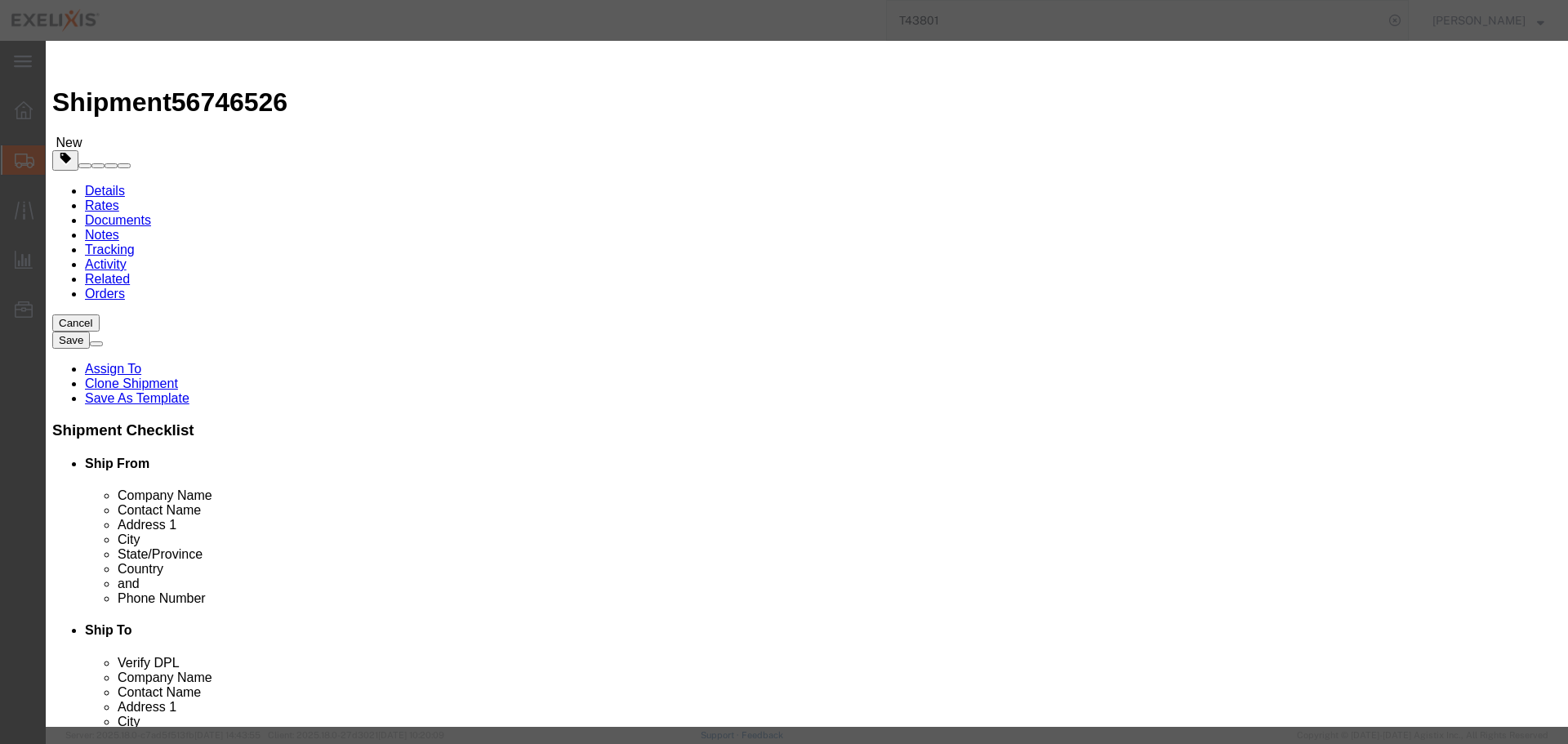
click button "Yes"
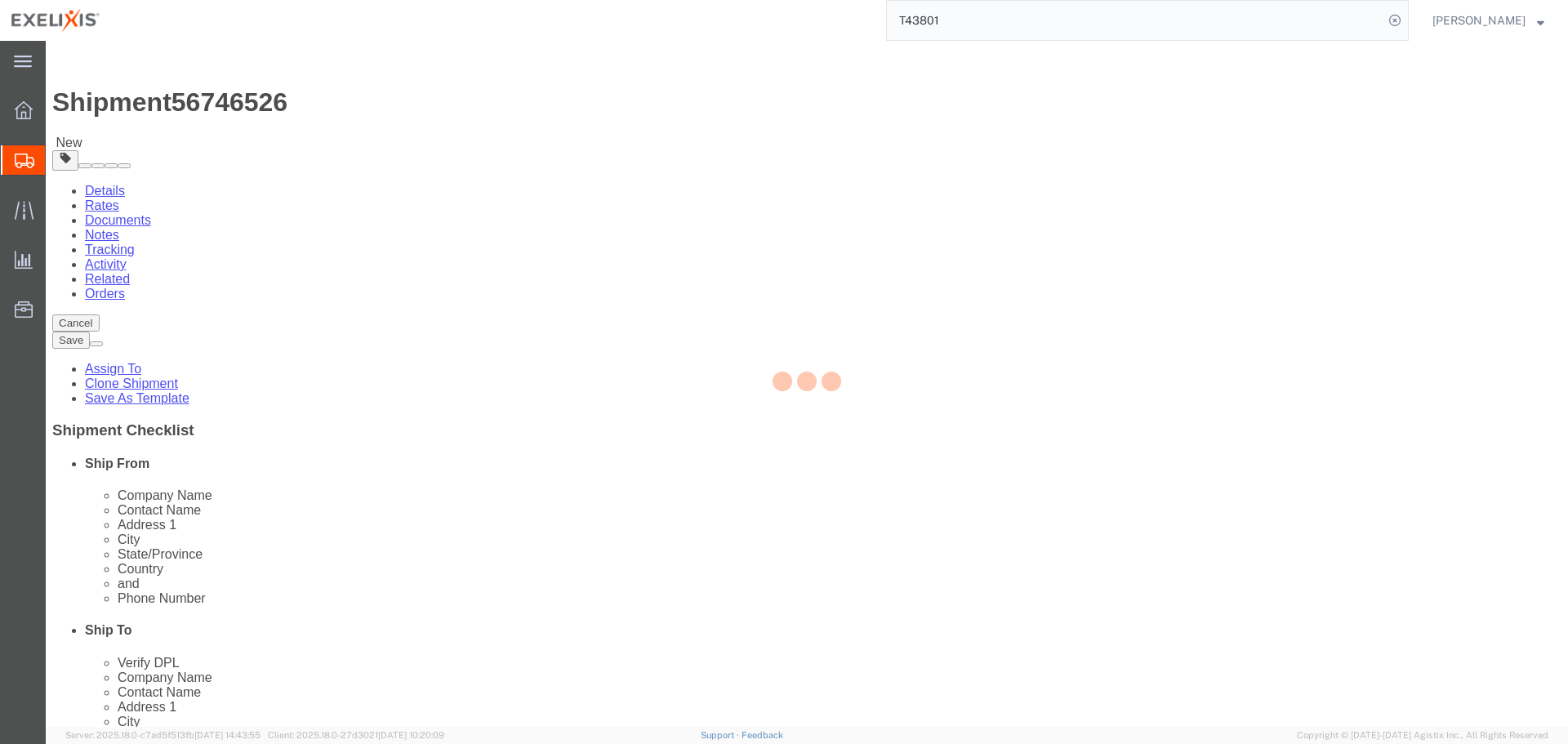
click at [1036, 155] on div at bounding box center [807, 384] width 1522 height 686
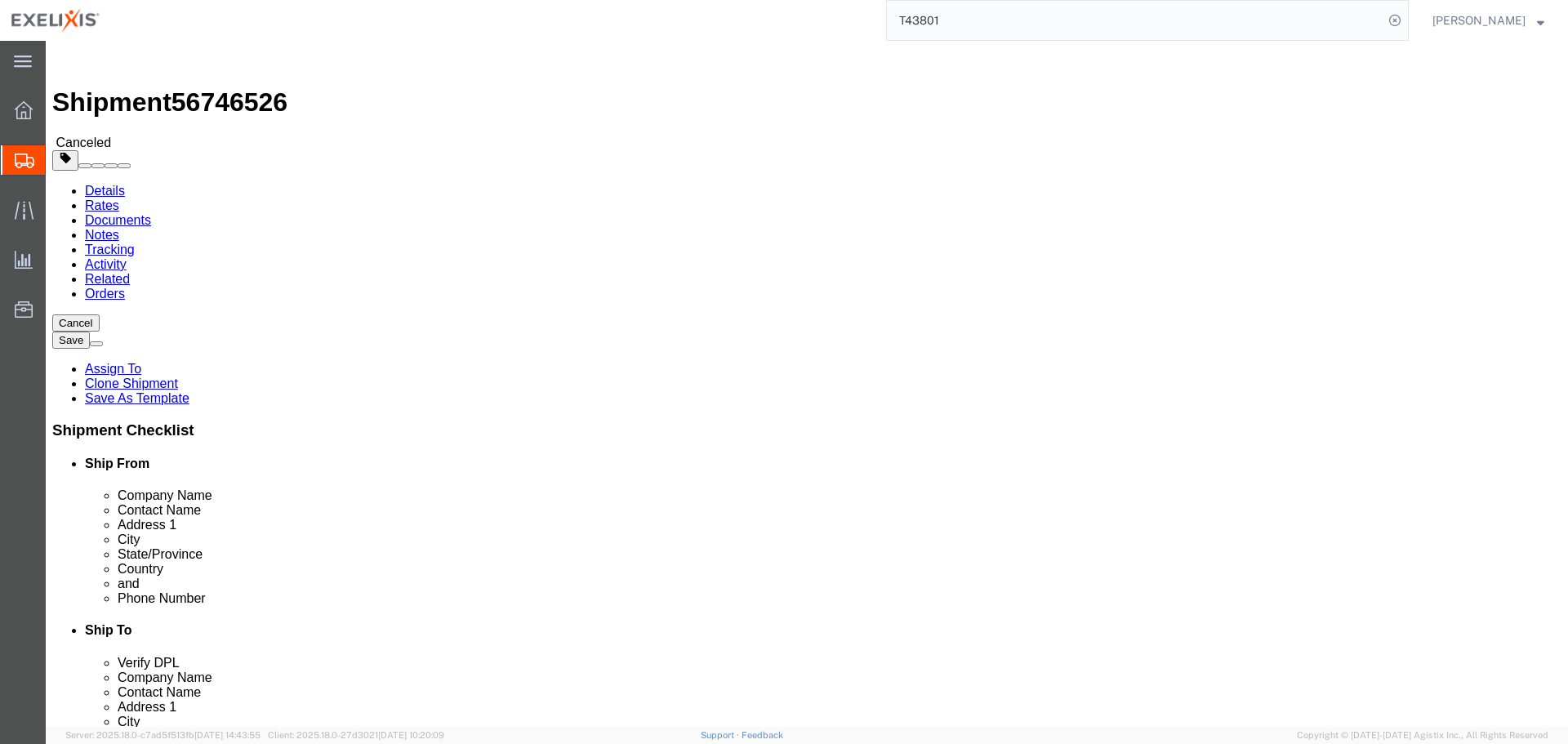
click div
